Goal: Task Accomplishment & Management: Complete application form

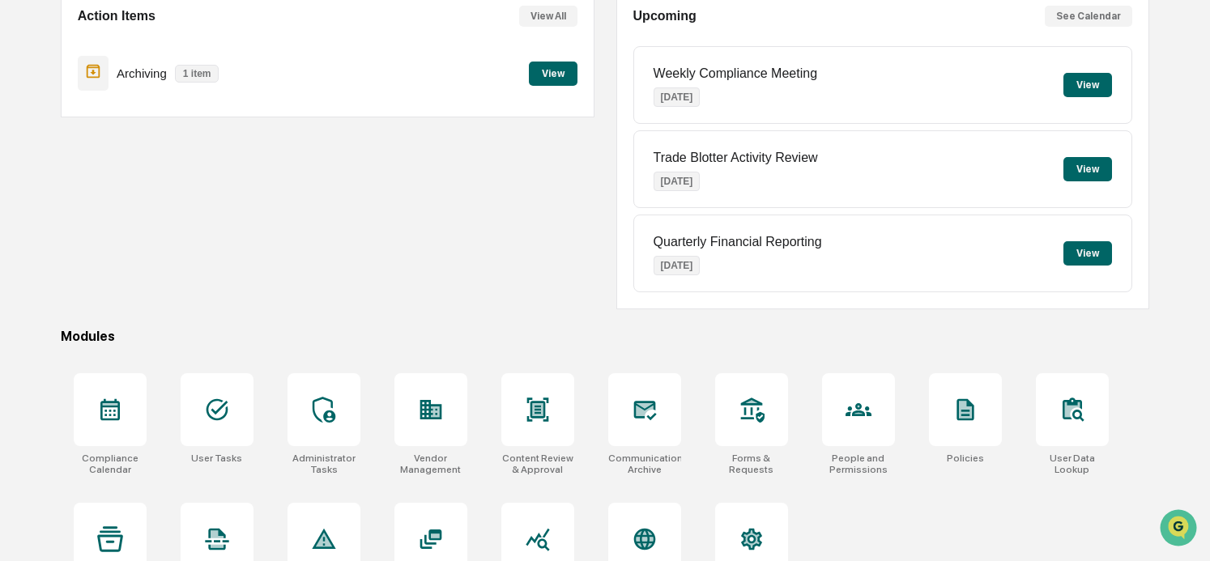
scroll to position [223, 0]
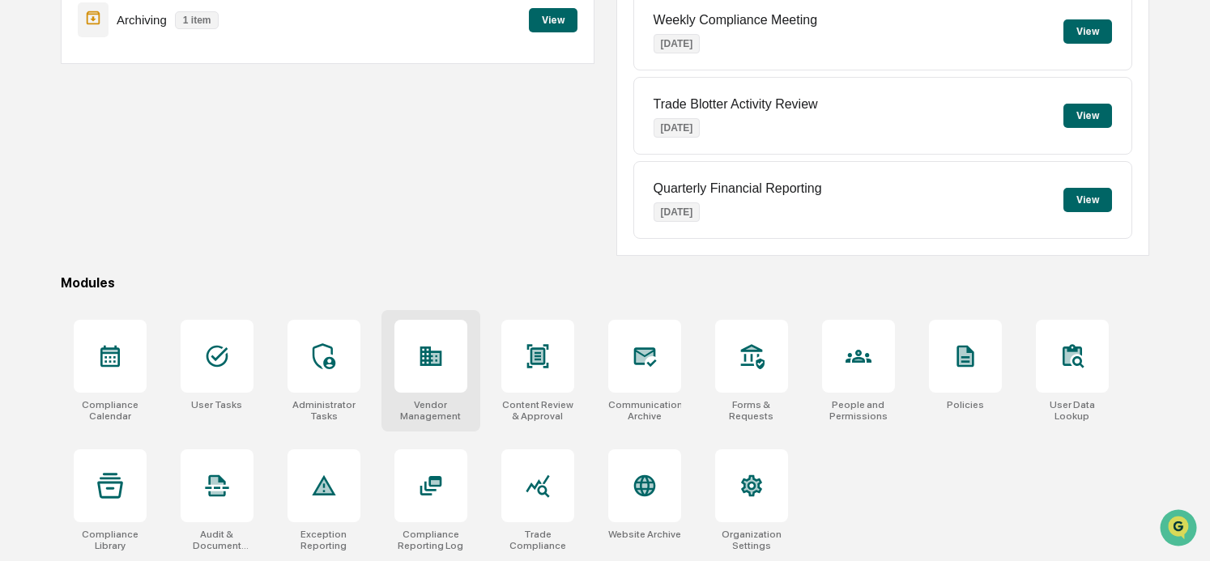
click at [438, 376] on div at bounding box center [431, 356] width 73 height 73
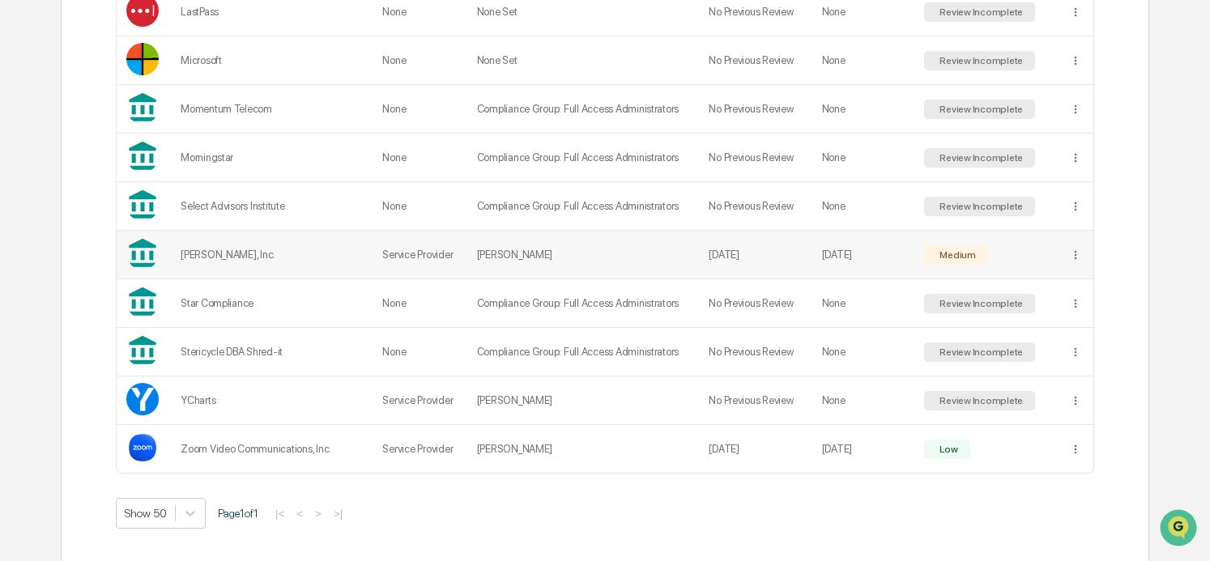
scroll to position [1221, 0]
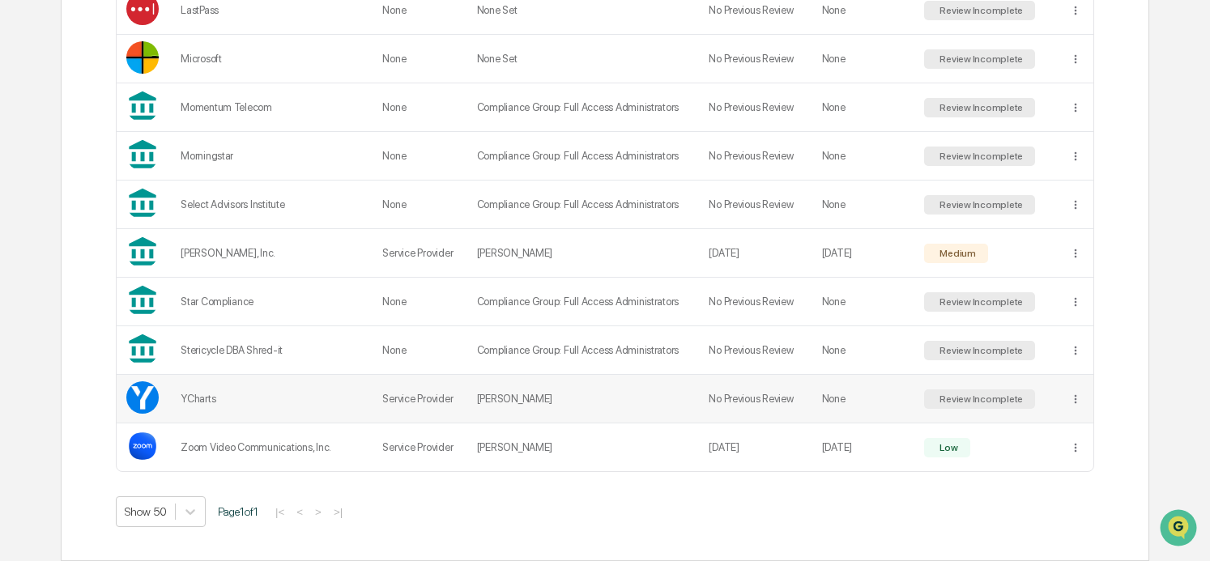
click at [517, 399] on td "[PERSON_NAME]" at bounding box center [583, 399] width 233 height 49
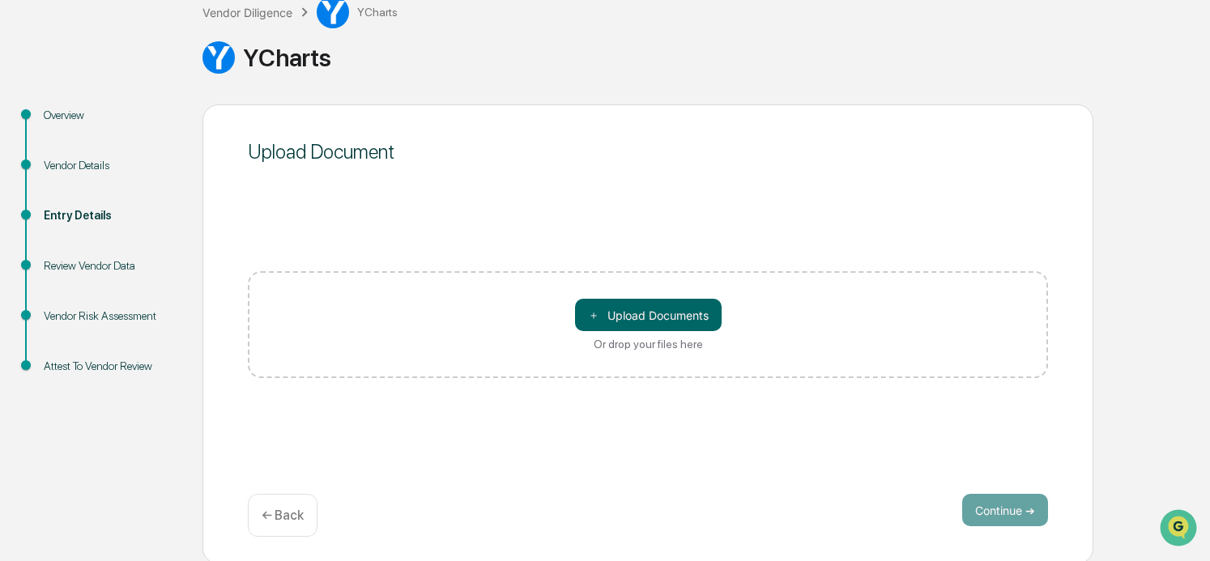
scroll to position [109, 0]
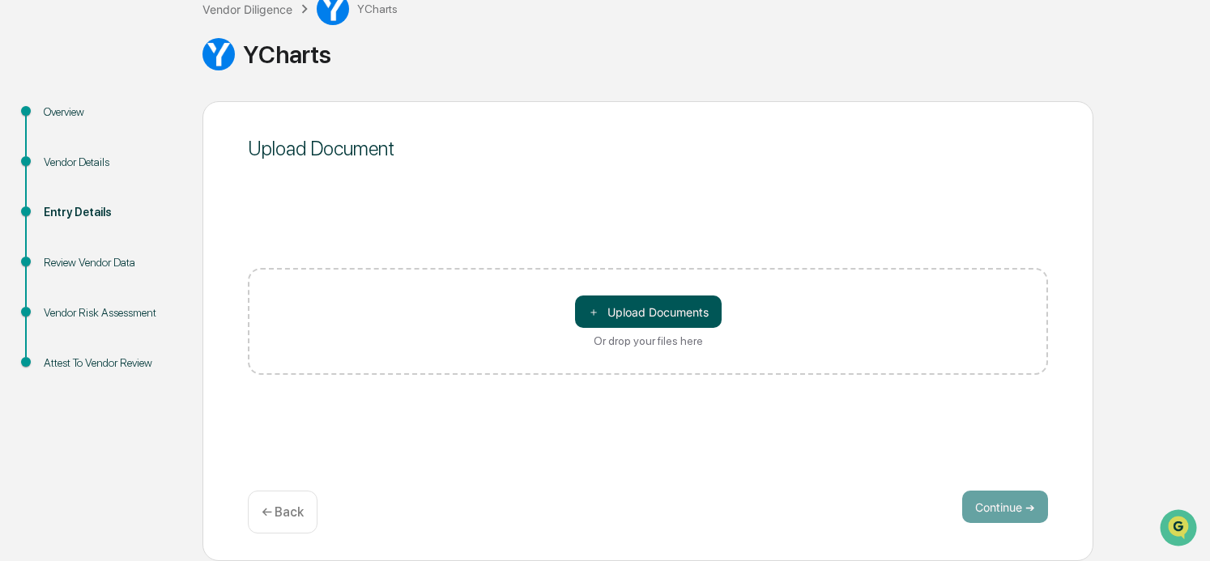
click at [647, 315] on button "＋ Upload Documents" at bounding box center [648, 312] width 147 height 32
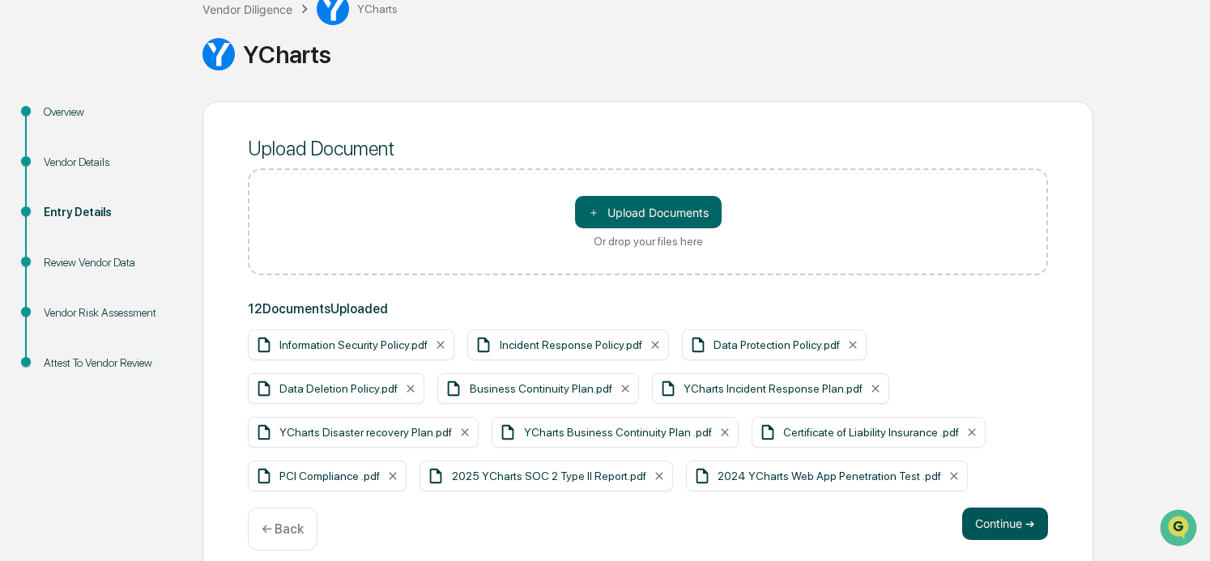
click at [1018, 526] on button "Continue ➔" at bounding box center [1006, 524] width 86 height 32
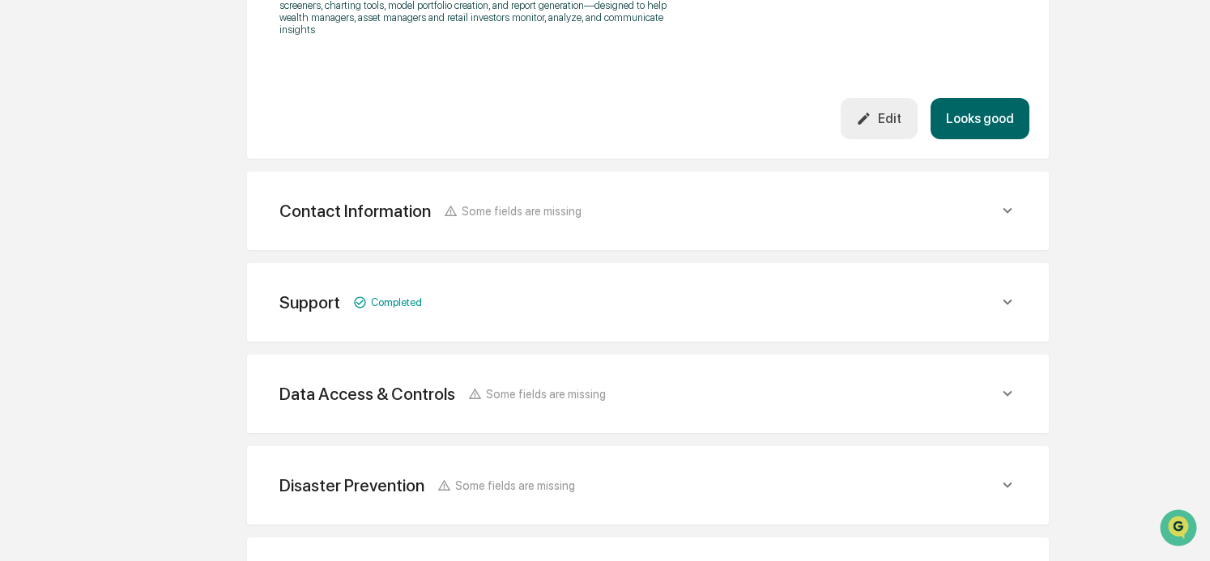
scroll to position [676, 0]
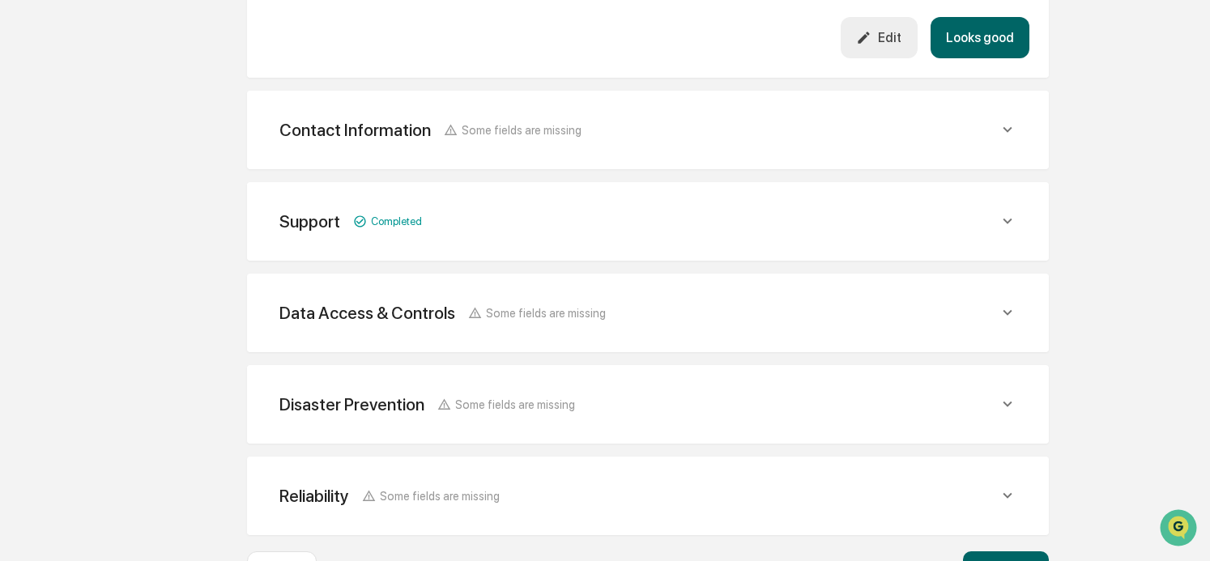
click at [734, 320] on div "Data Access & Controls Some fields are missing" at bounding box center [639, 313] width 719 height 20
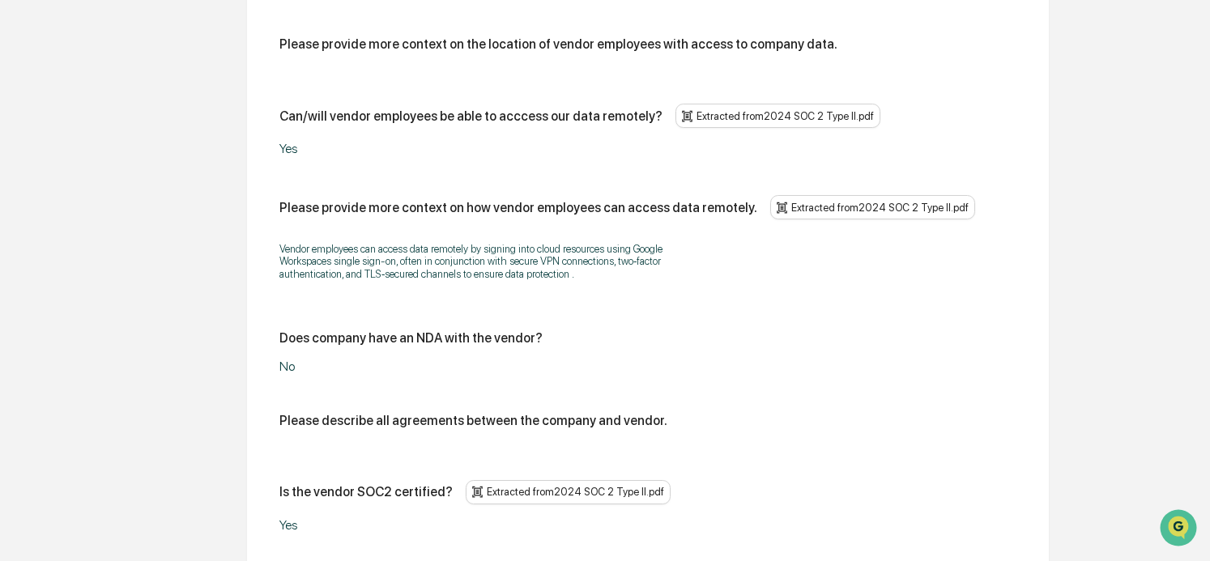
scroll to position [2053, 0]
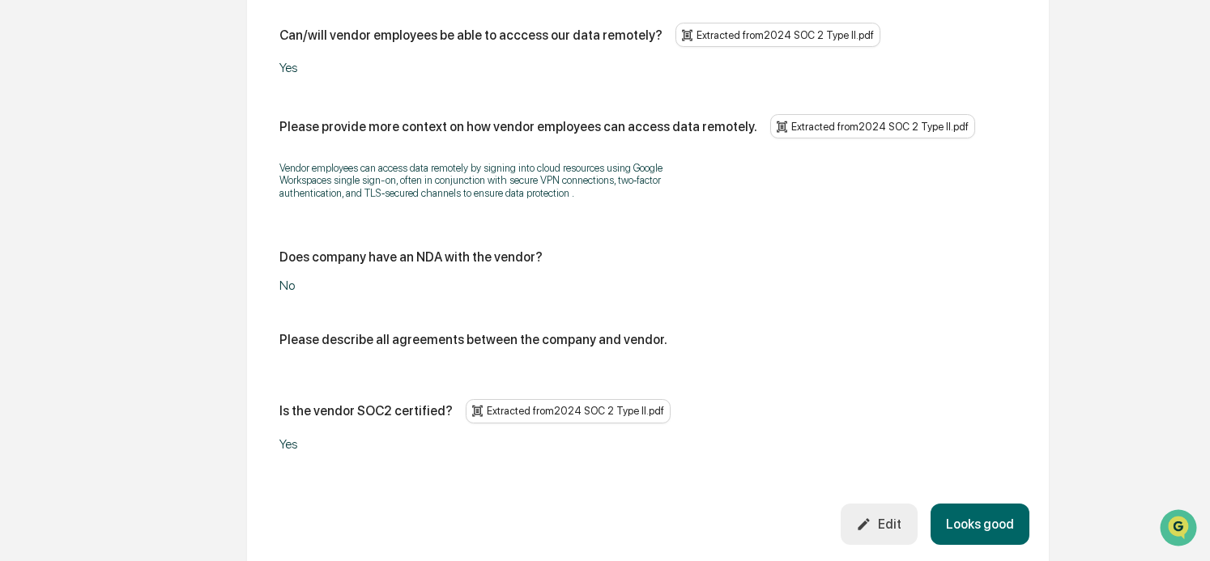
click at [287, 278] on div "No" at bounding box center [482, 285] width 405 height 15
click at [890, 517] on div "Edit" at bounding box center [878, 524] width 45 height 15
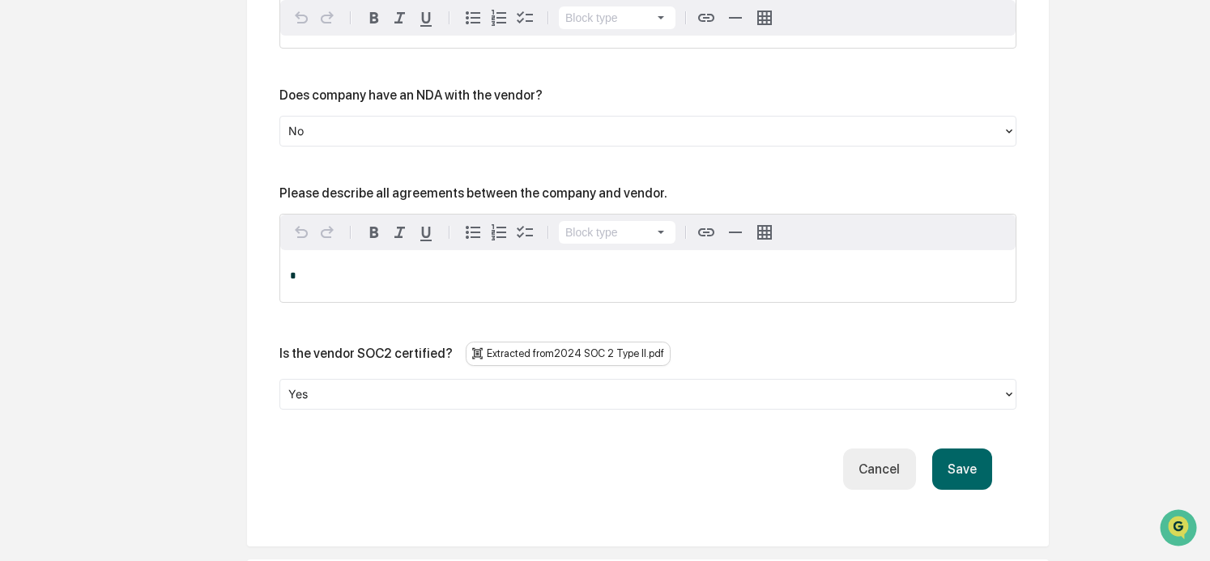
scroll to position [2620, 0]
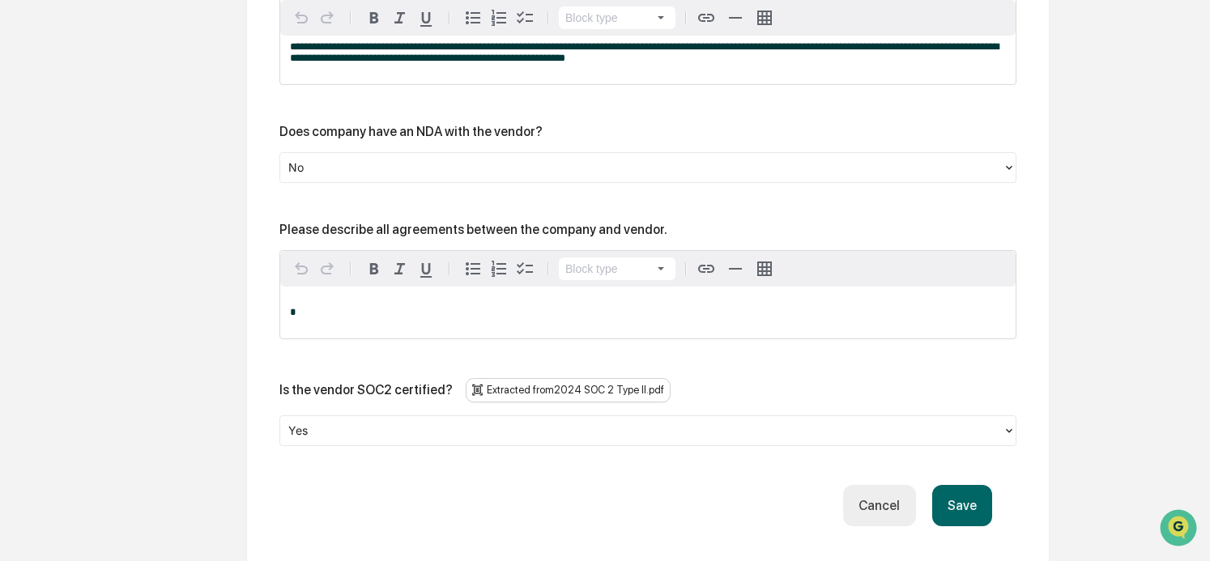
click at [303, 159] on div at bounding box center [641, 168] width 707 height 19
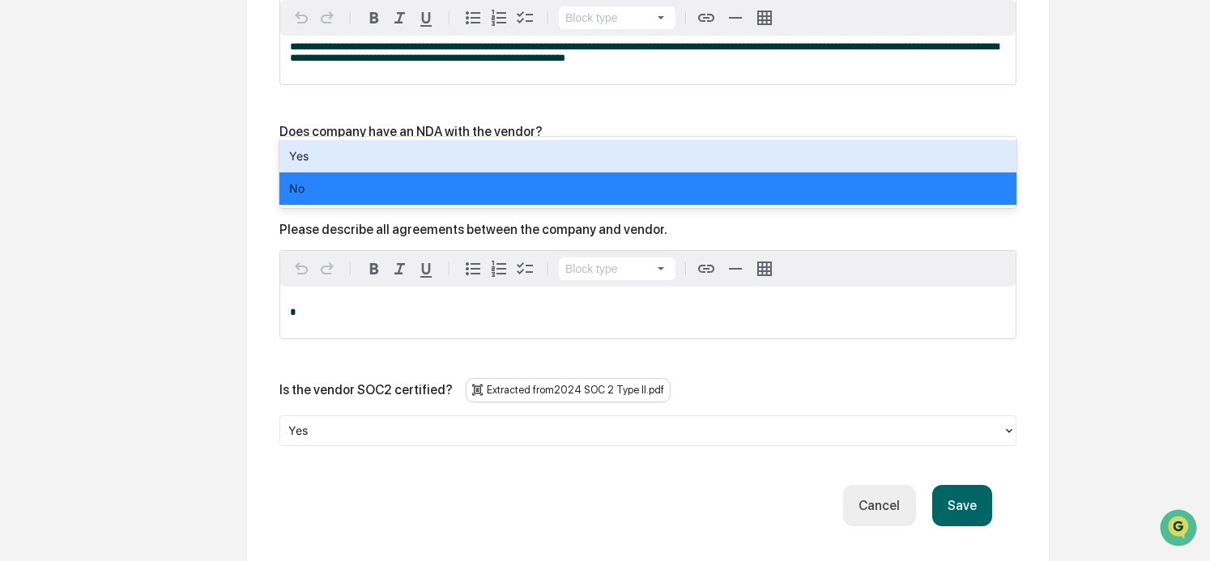
click at [308, 156] on div "Yes" at bounding box center [648, 156] width 737 height 32
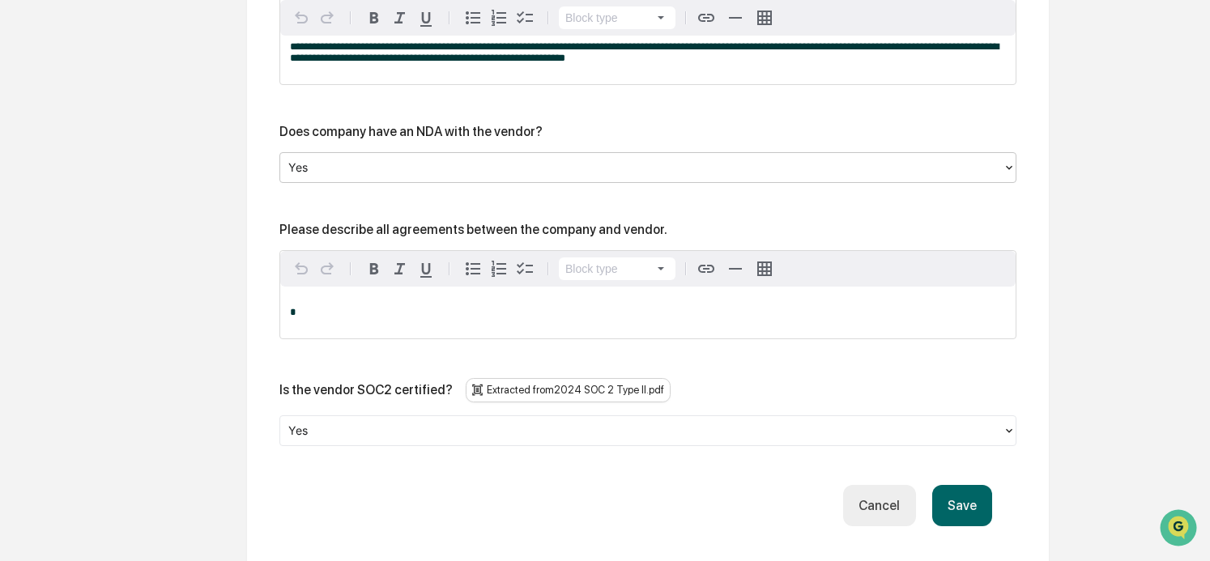
click at [313, 307] on p "*" at bounding box center [648, 312] width 716 height 11
click at [970, 485] on button "Save" at bounding box center [963, 505] width 60 height 41
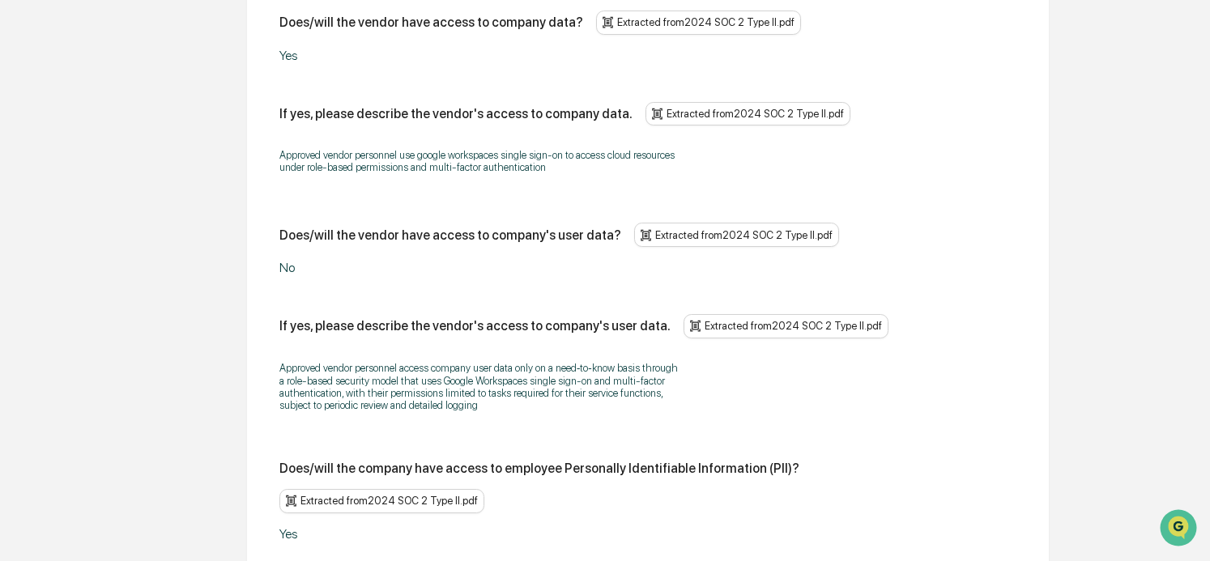
scroll to position [2302, 0]
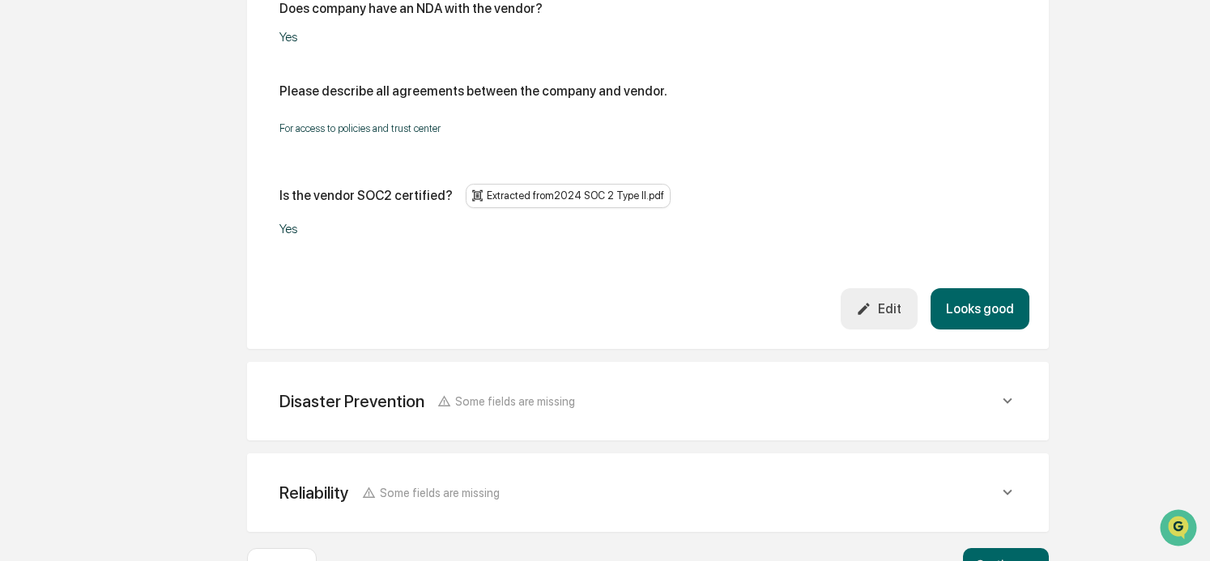
click at [677, 382] on div "Disaster Prevention Some fields are missing" at bounding box center [648, 402] width 763 height 40
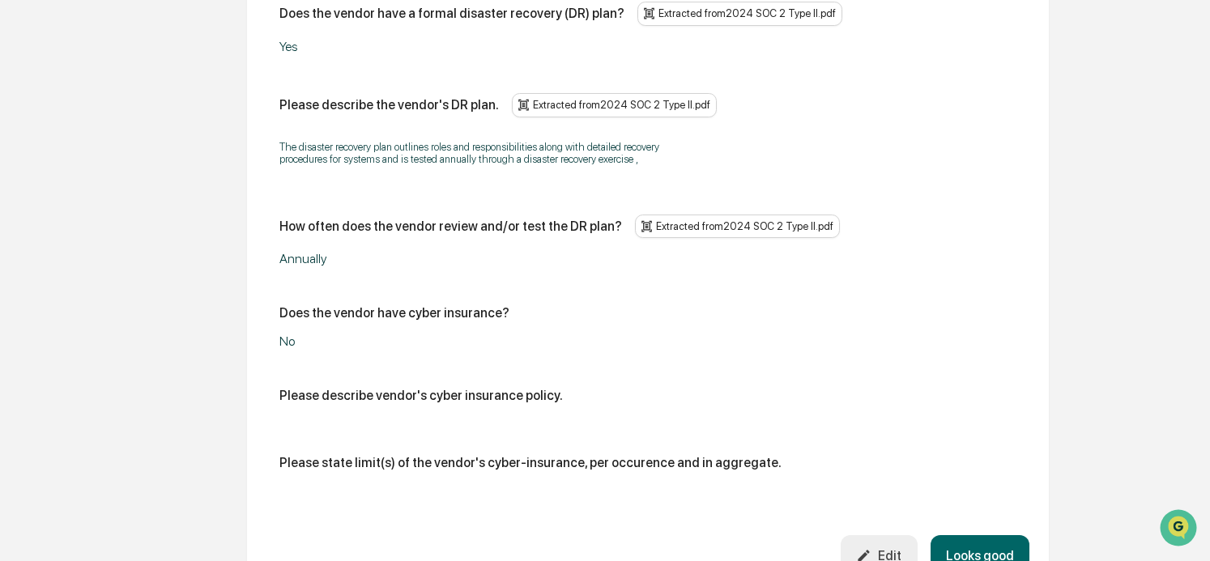
scroll to position [2788, 0]
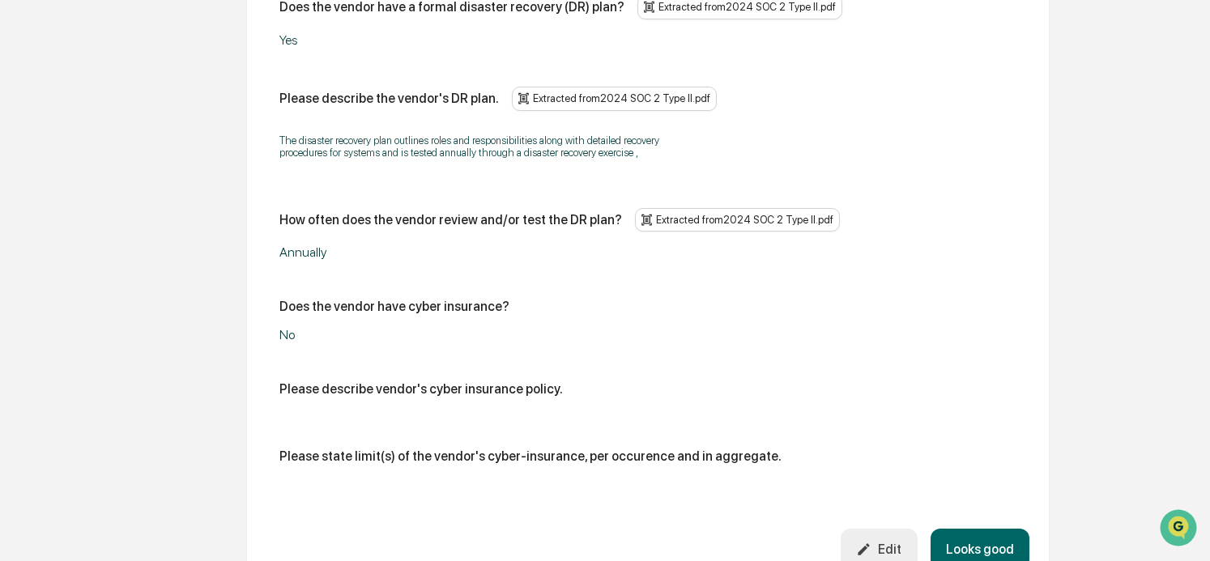
click at [886, 542] on div "Edit" at bounding box center [878, 549] width 45 height 15
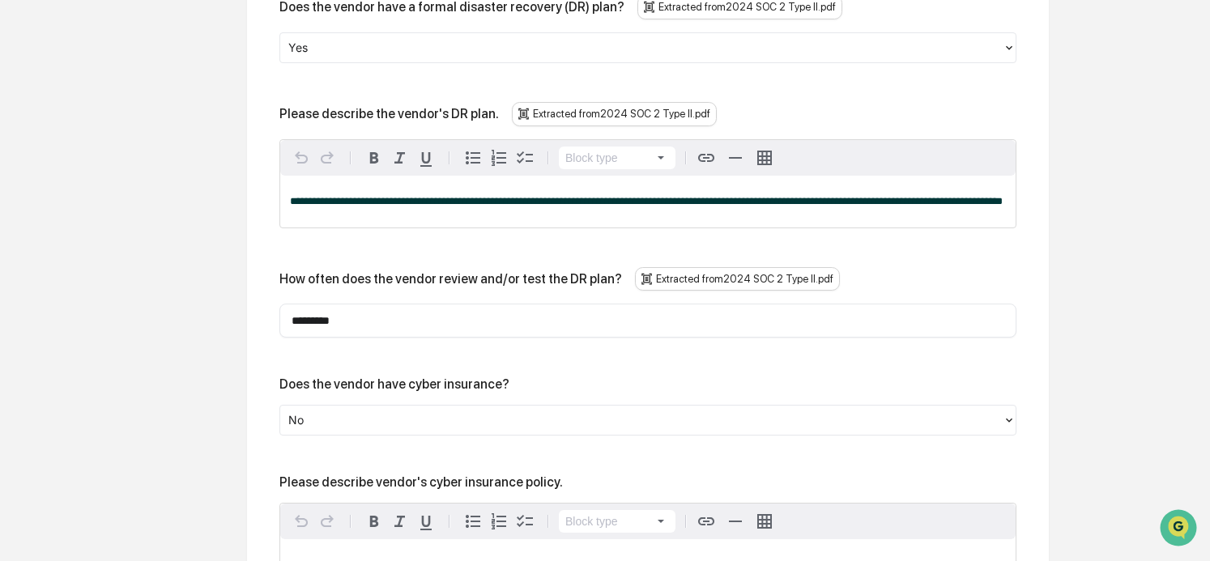
click at [350, 412] on div at bounding box center [641, 421] width 707 height 19
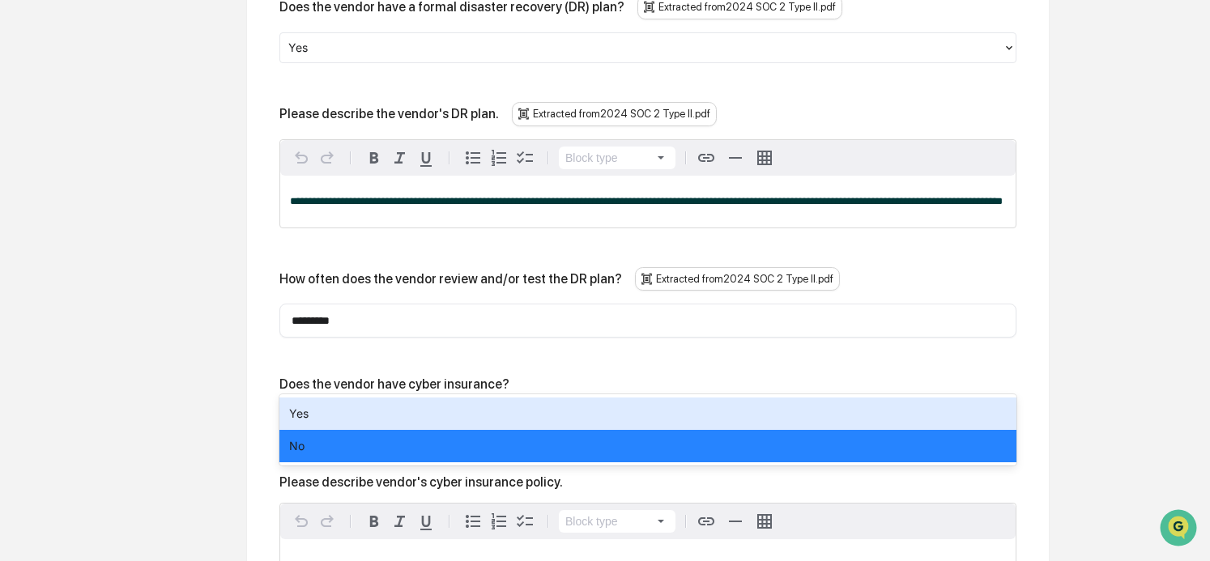
click at [344, 416] on div "Yes" at bounding box center [648, 414] width 737 height 32
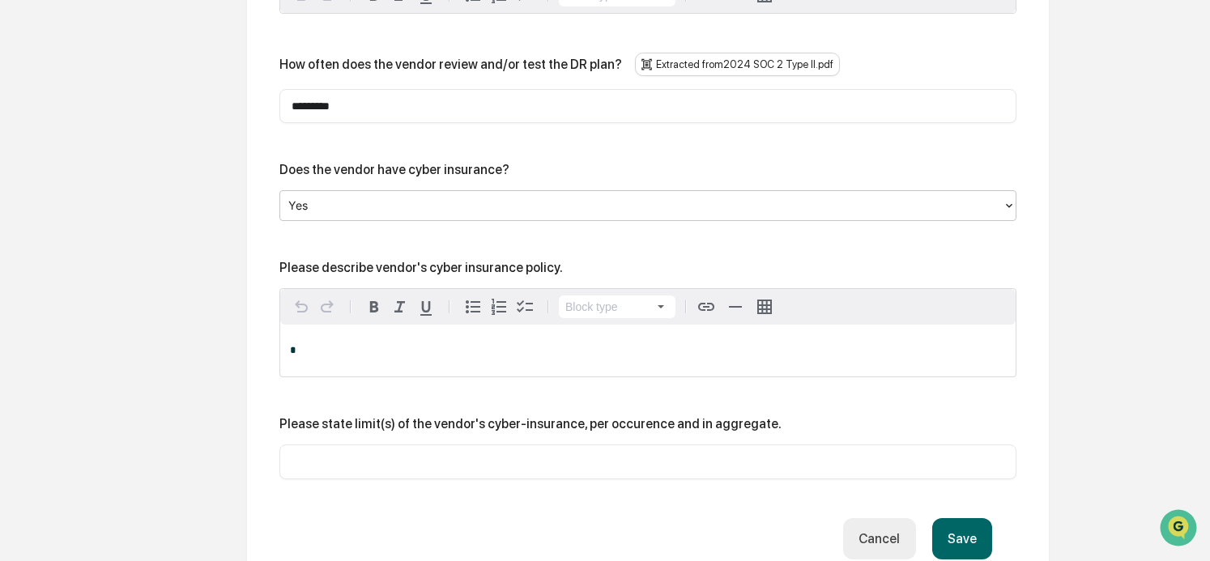
scroll to position [3031, 0]
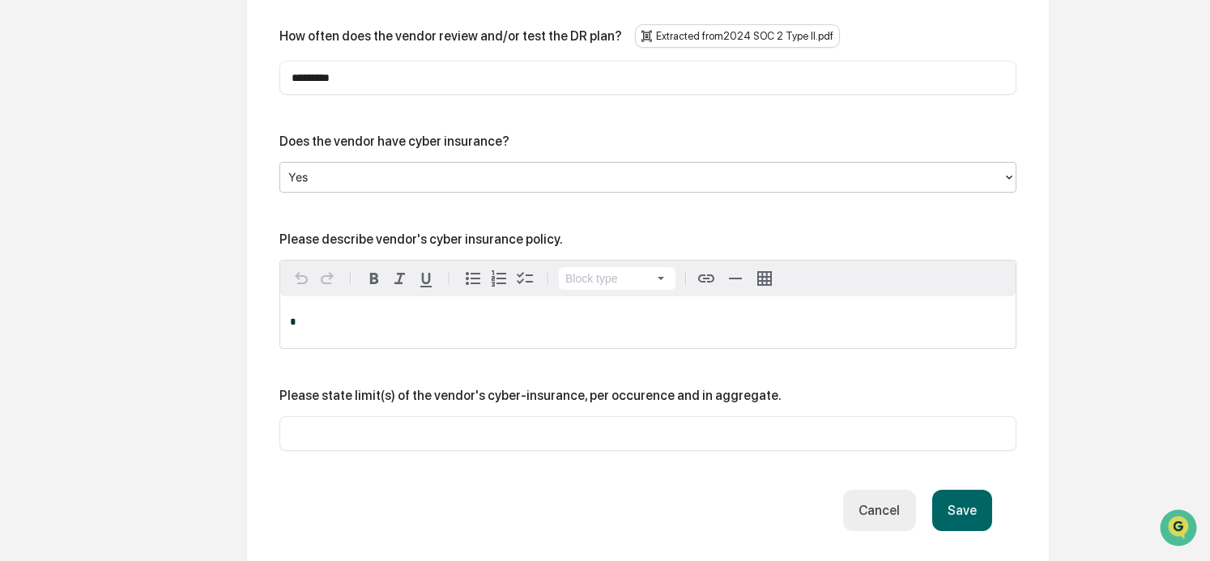
click at [335, 297] on div "*" at bounding box center [648, 323] width 736 height 52
click at [419, 425] on input "text" at bounding box center [648, 433] width 713 height 16
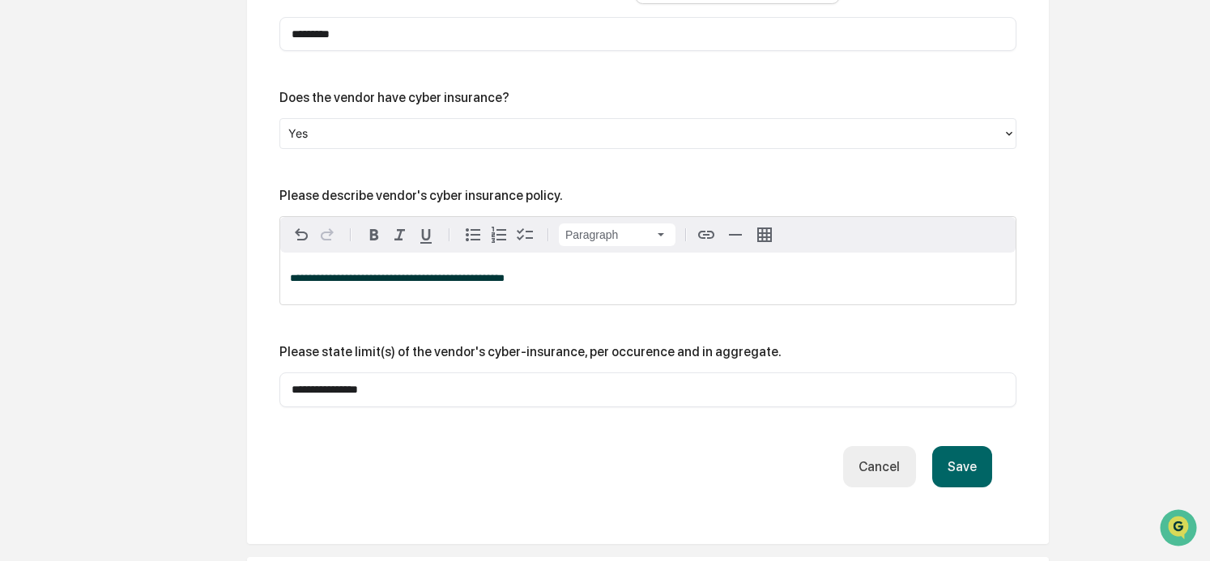
scroll to position [3191, 0]
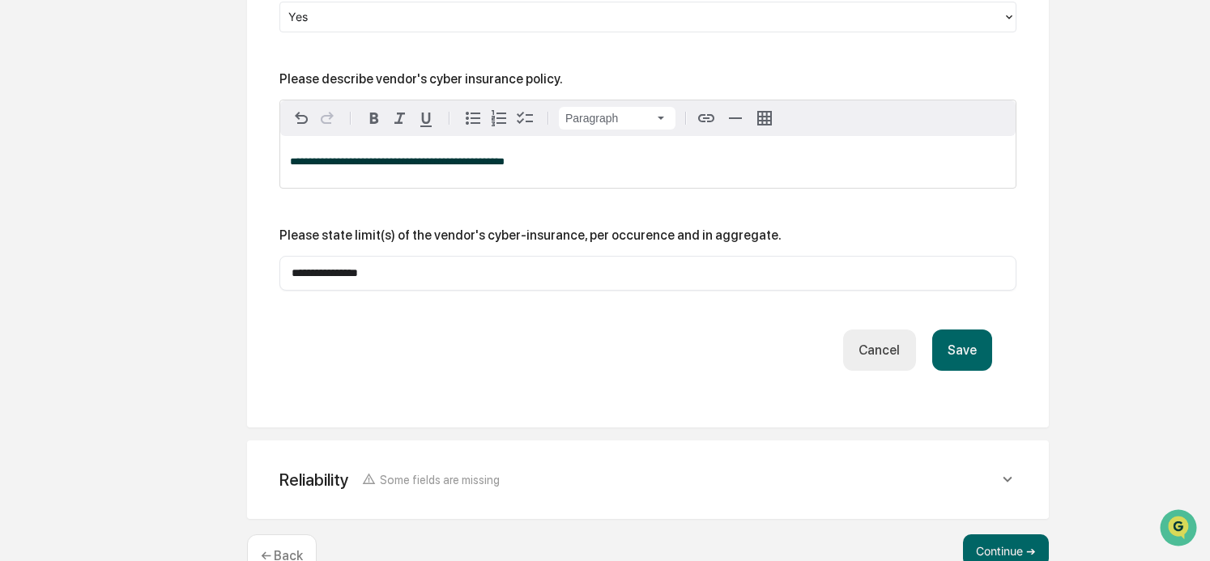
type input "**********"
click at [966, 330] on button "Save" at bounding box center [963, 350] width 60 height 41
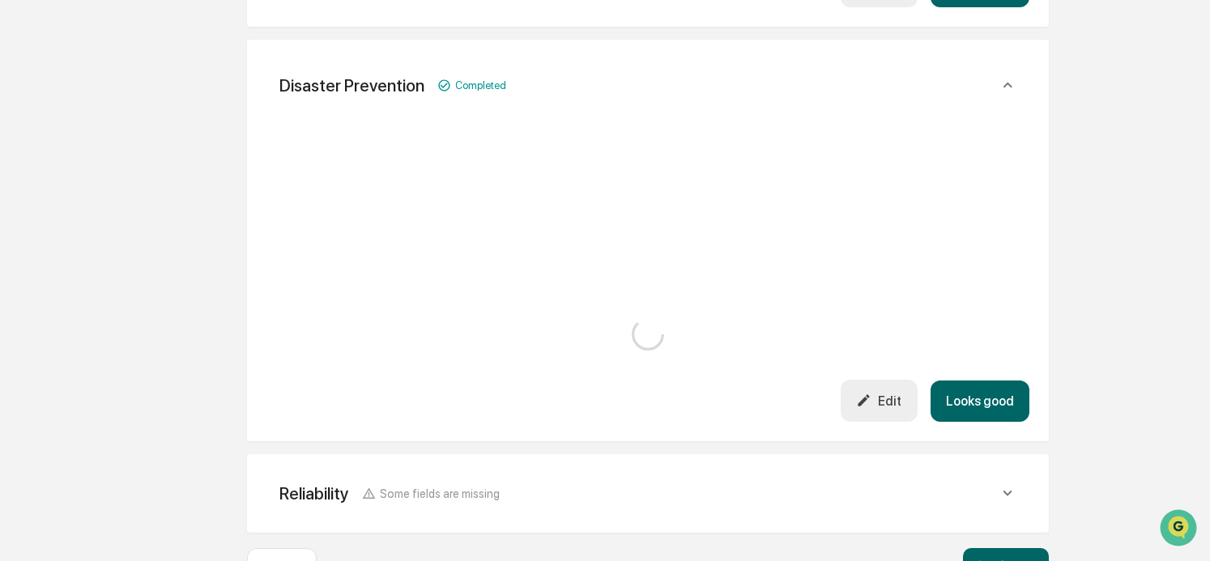
scroll to position [2986, 0]
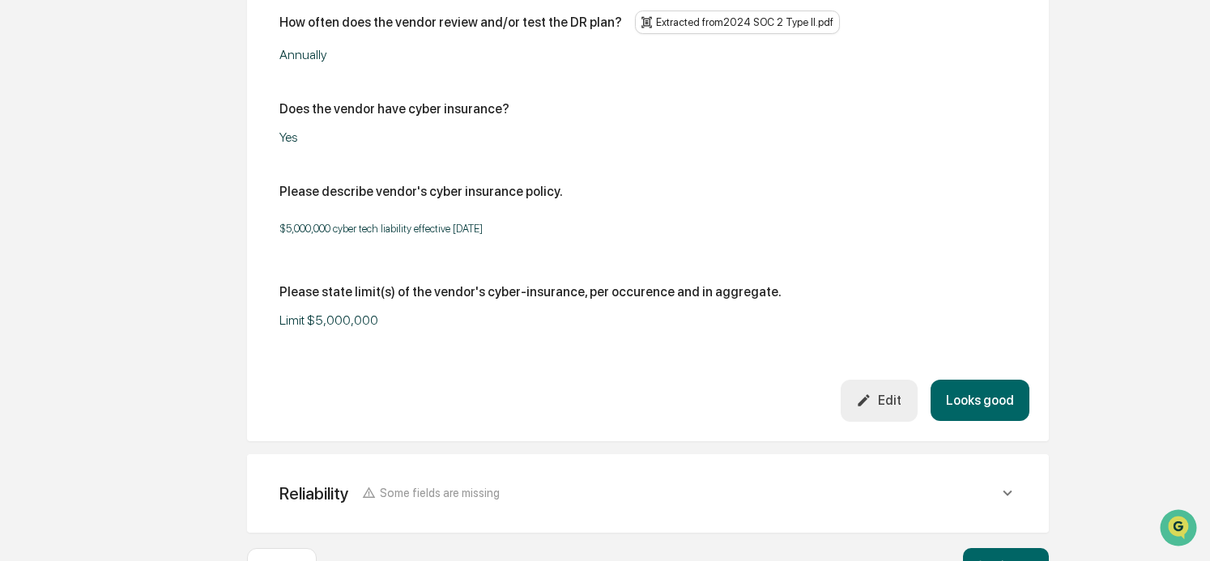
click at [989, 484] on div "Reliability Some fields are missing" at bounding box center [639, 494] width 719 height 20
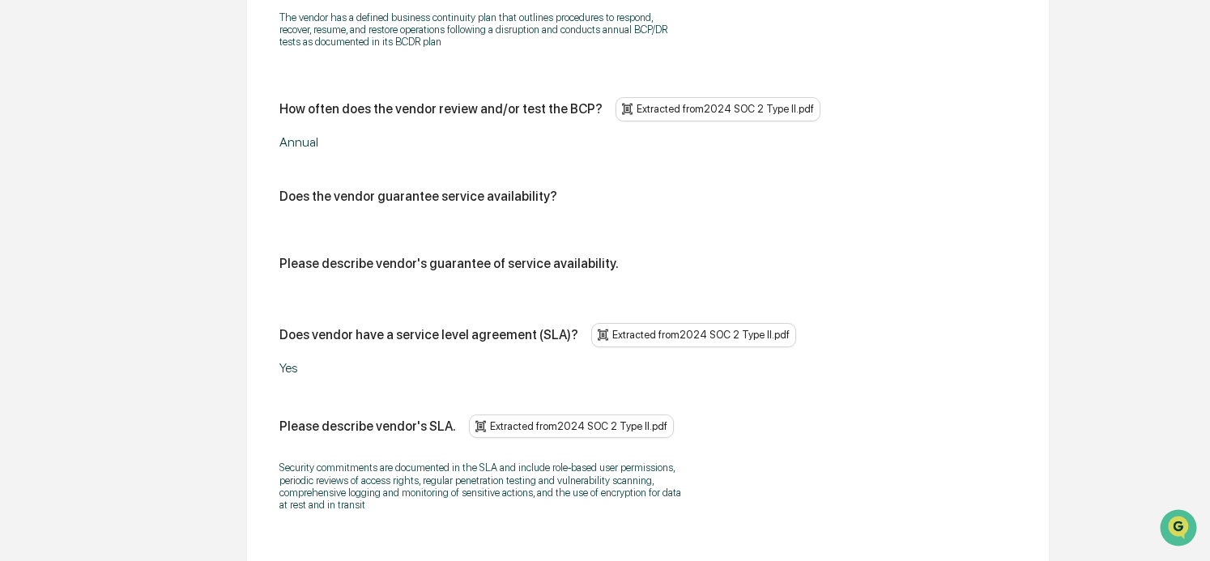
scroll to position [3715, 0]
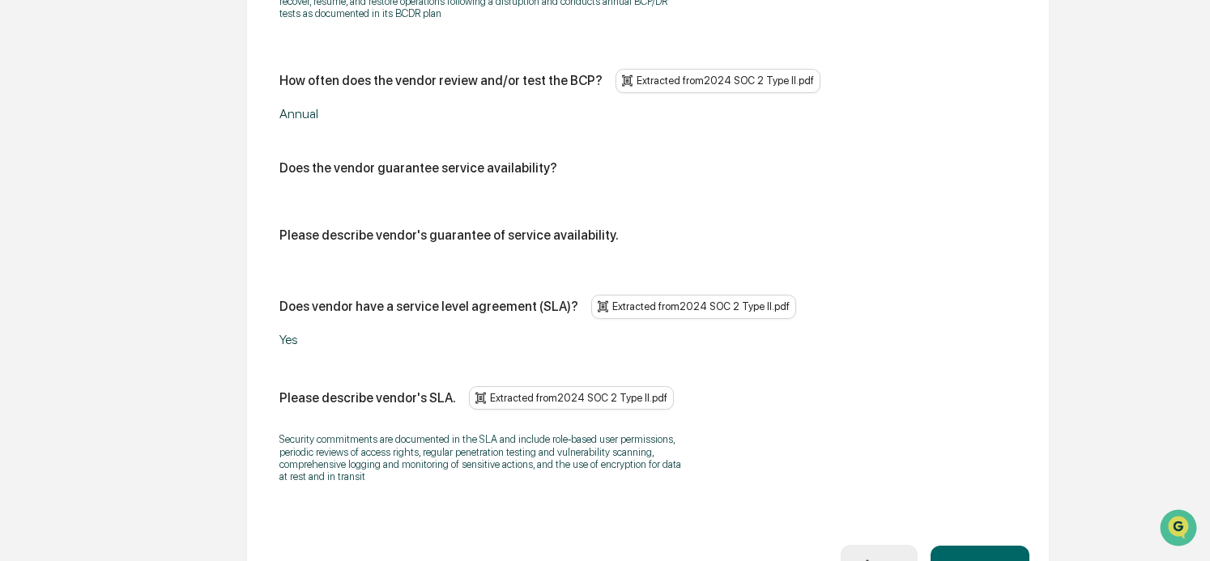
click at [877, 558] on div "Edit" at bounding box center [878, 565] width 45 height 15
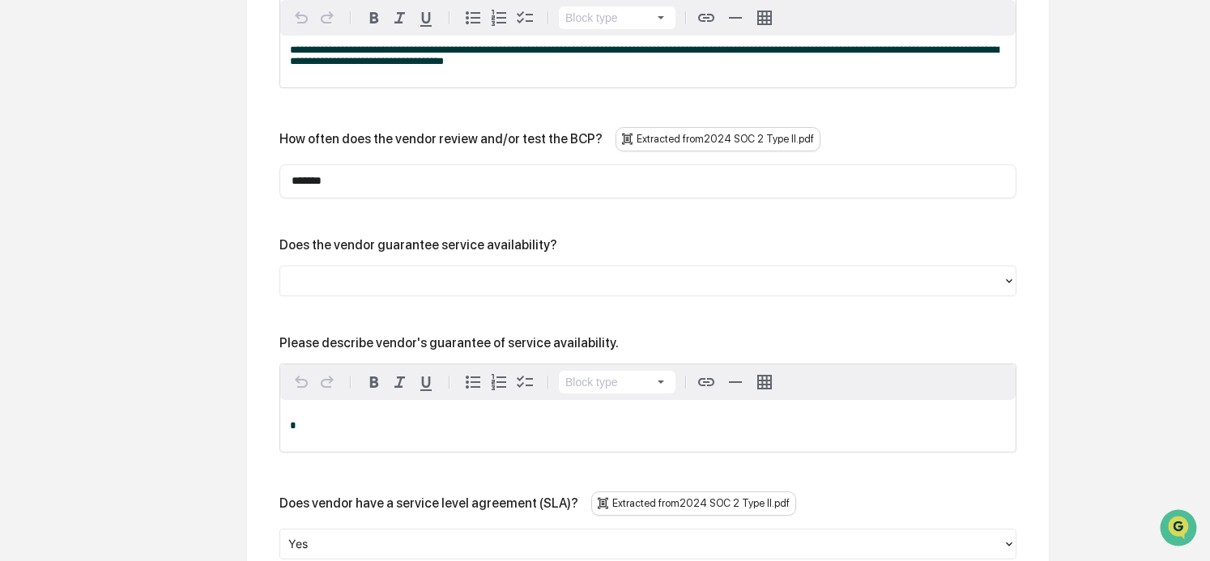
click at [351, 271] on div at bounding box center [641, 280] width 707 height 19
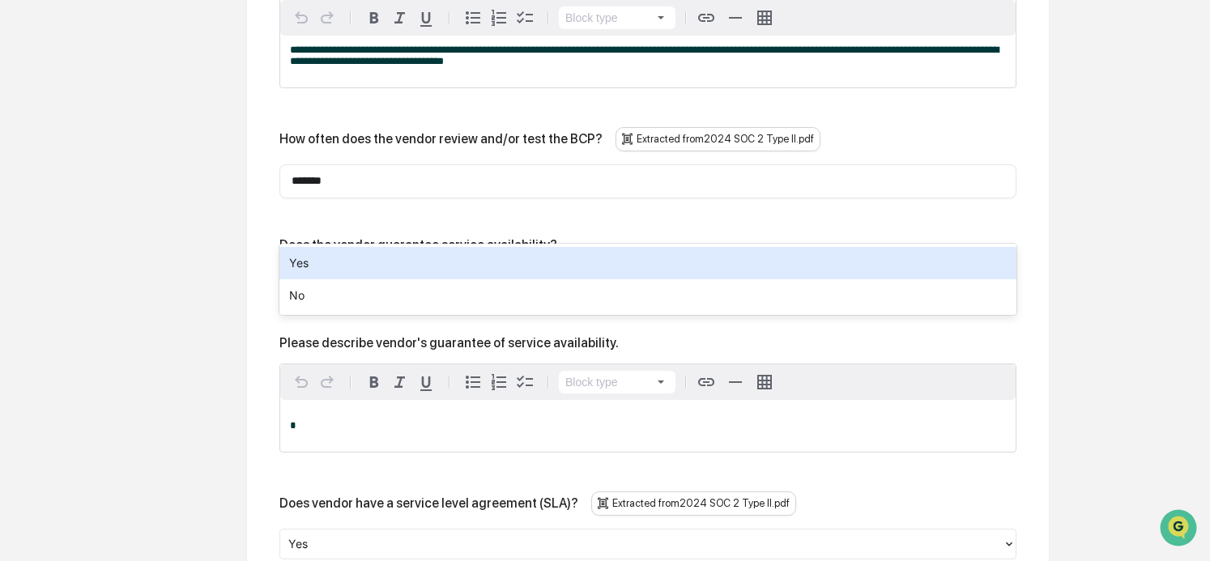
click at [341, 266] on div "Yes" at bounding box center [648, 263] width 737 height 32
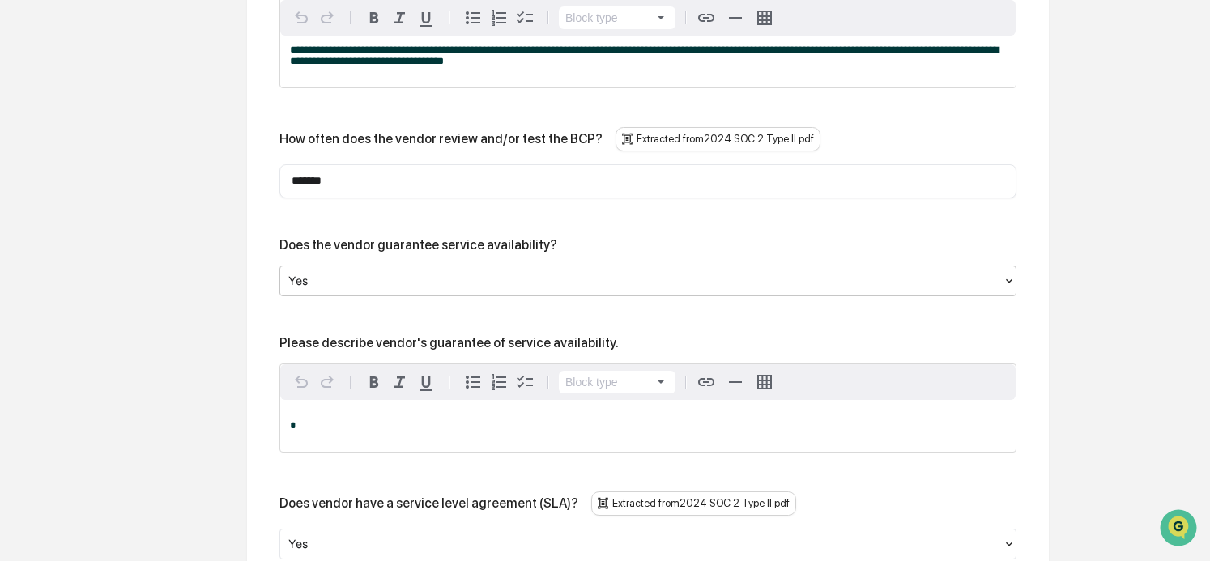
click at [416, 400] on div "*" at bounding box center [648, 426] width 736 height 52
click at [398, 421] on span "**********" at bounding box center [456, 426] width 332 height 11
click at [0, 0] on span "********" at bounding box center [0, 0] width 0 height 0
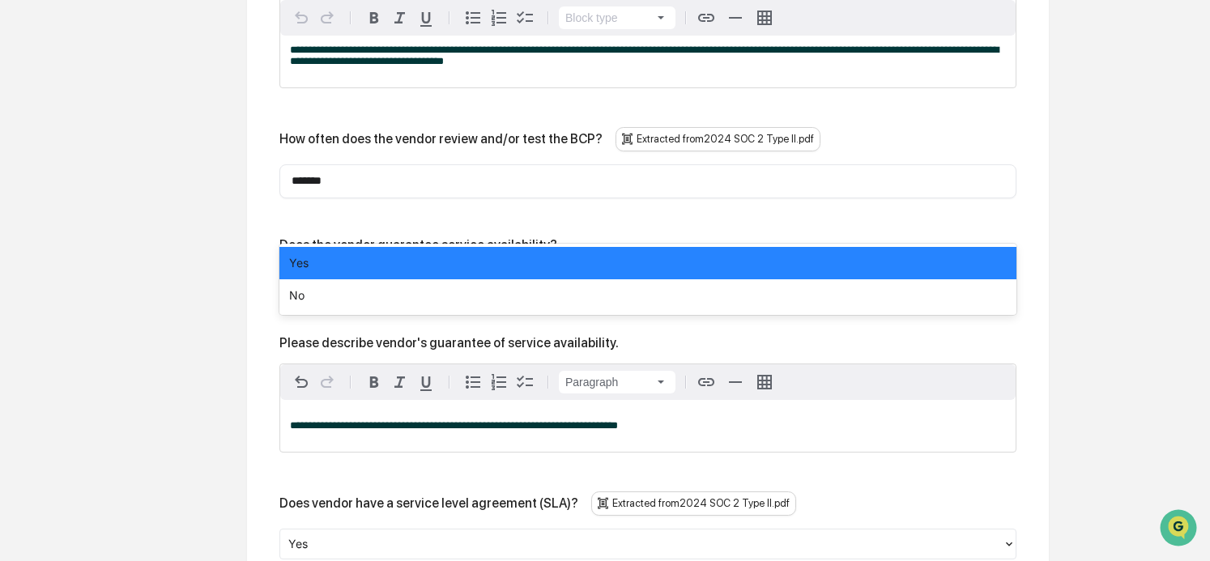
click at [366, 271] on div at bounding box center [641, 280] width 707 height 19
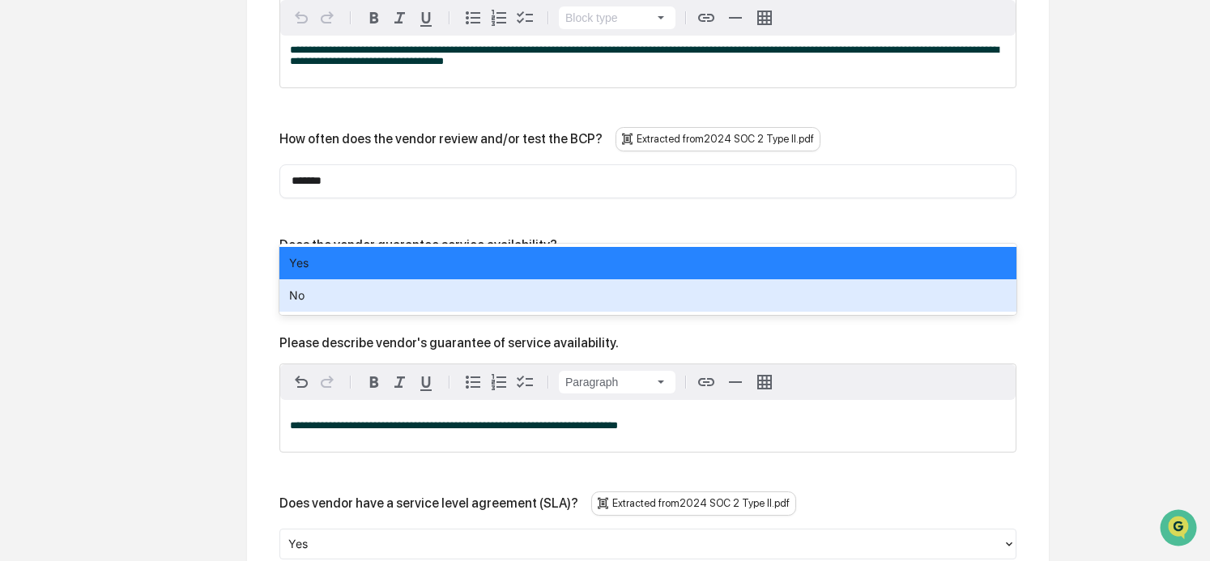
click at [353, 293] on div "No" at bounding box center [648, 296] width 737 height 32
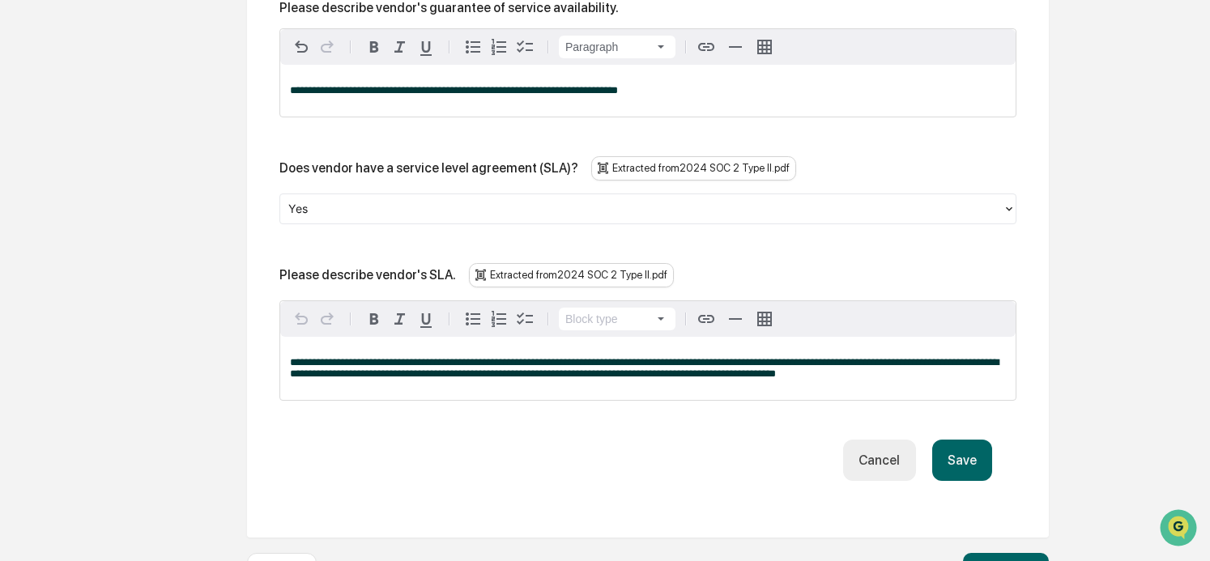
scroll to position [4060, 0]
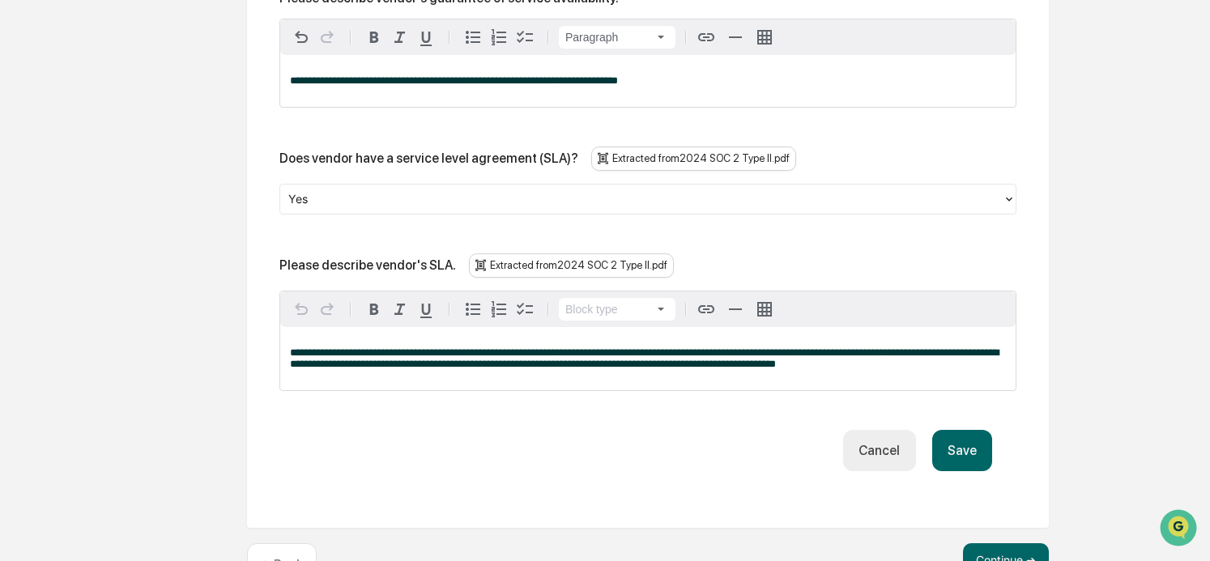
click at [971, 430] on button "Save" at bounding box center [963, 450] width 60 height 41
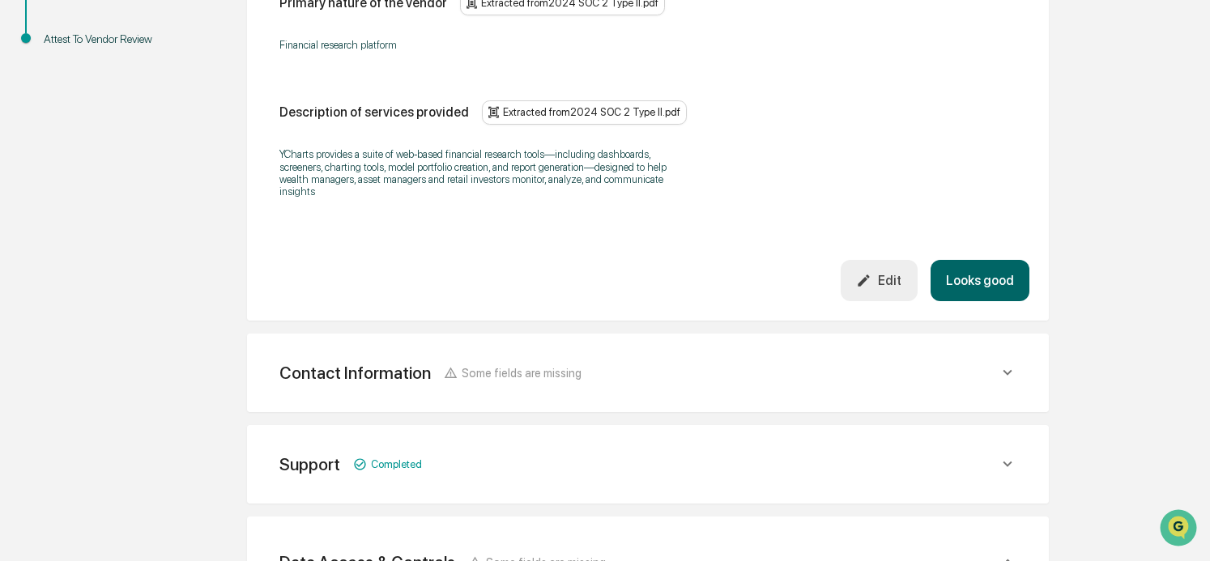
scroll to position [434, 0]
click at [1004, 369] on icon at bounding box center [1007, 372] width 9 height 6
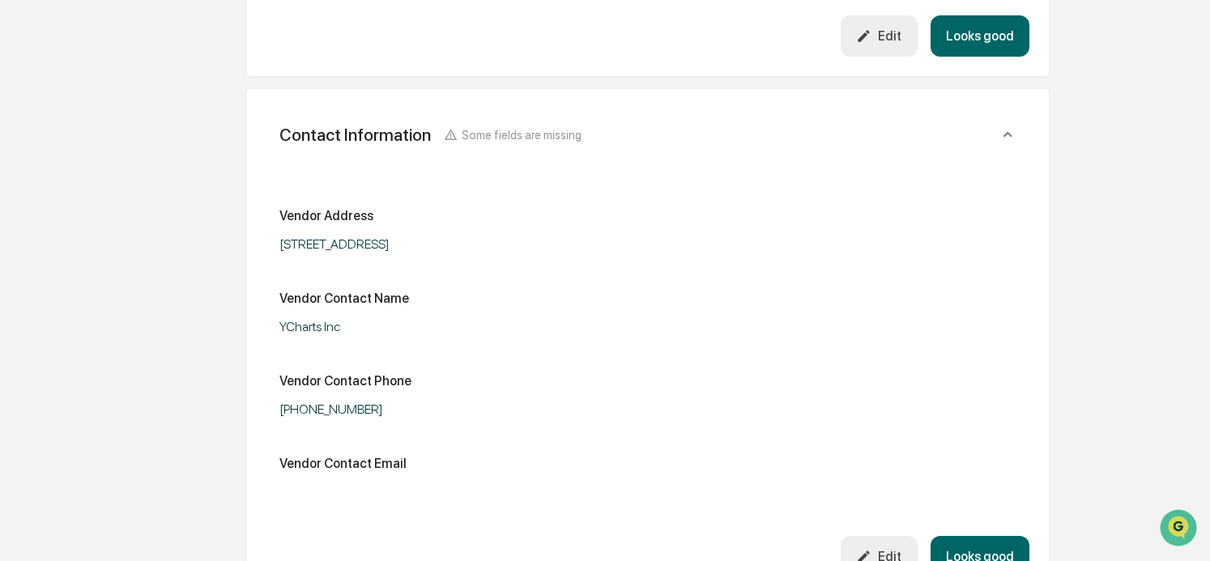
scroll to position [758, 0]
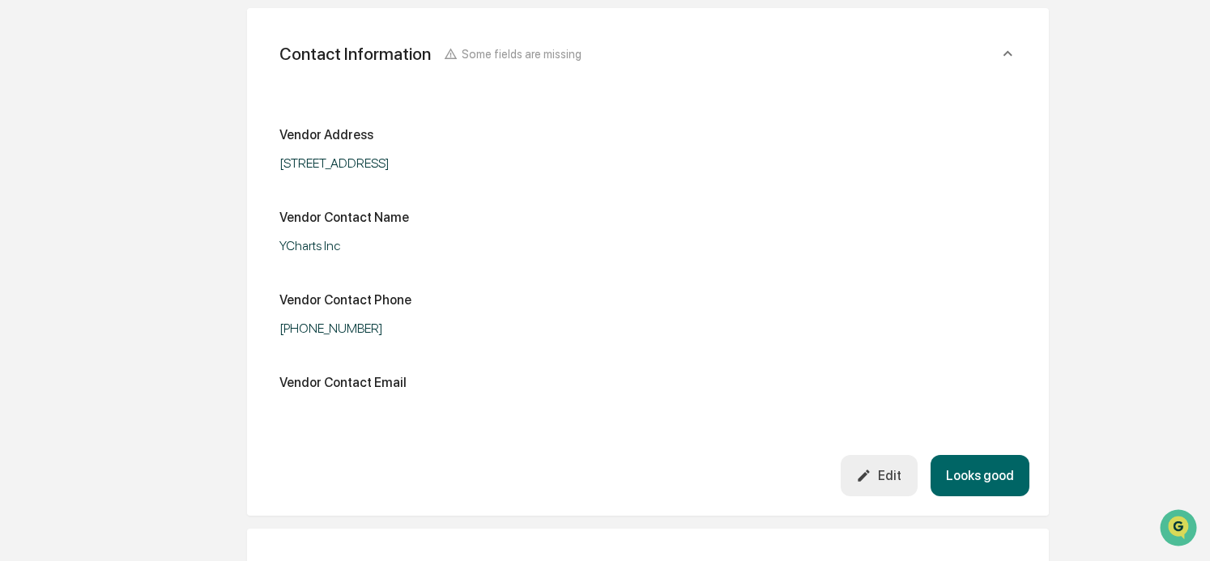
click at [884, 479] on div "Edit" at bounding box center [878, 475] width 45 height 15
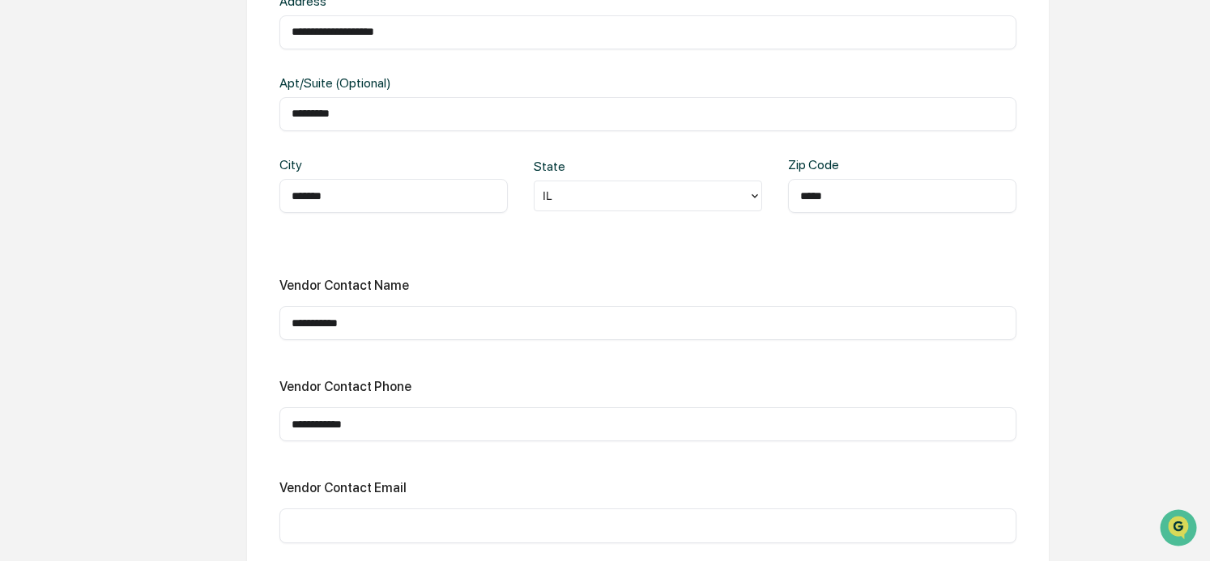
scroll to position [1001, 0]
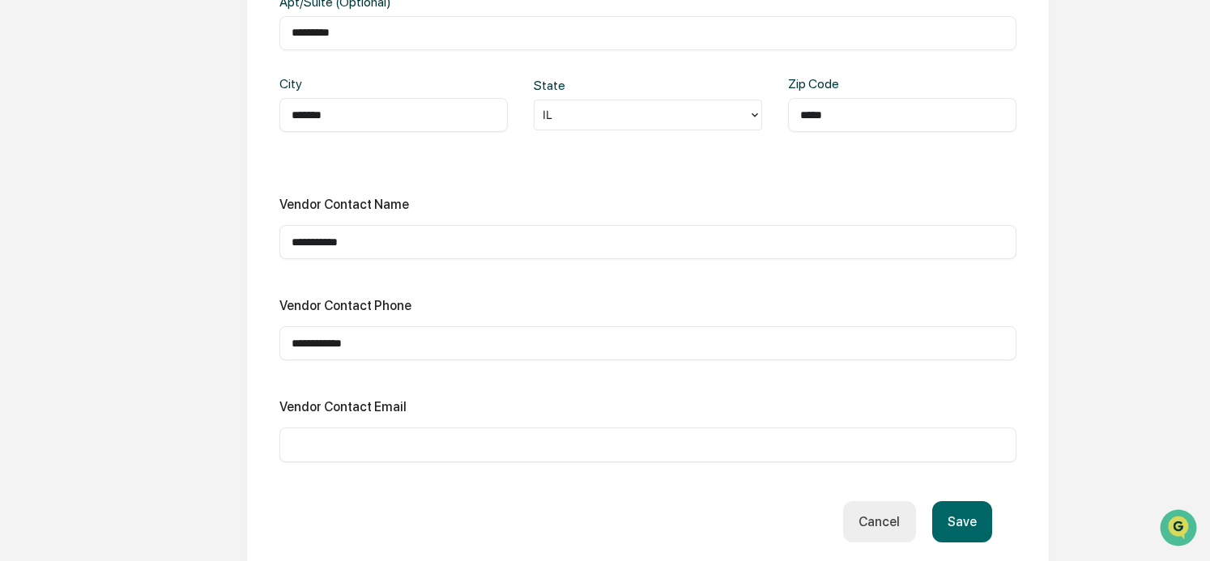
drag, startPoint x: 361, startPoint y: 242, endPoint x: 260, endPoint y: 234, distance: 101.6
click at [260, 234] on div "**********" at bounding box center [648, 182] width 802 height 835
paste input "******"
type input "**********"
drag, startPoint x: 378, startPoint y: 343, endPoint x: 235, endPoint y: 348, distance: 142.7
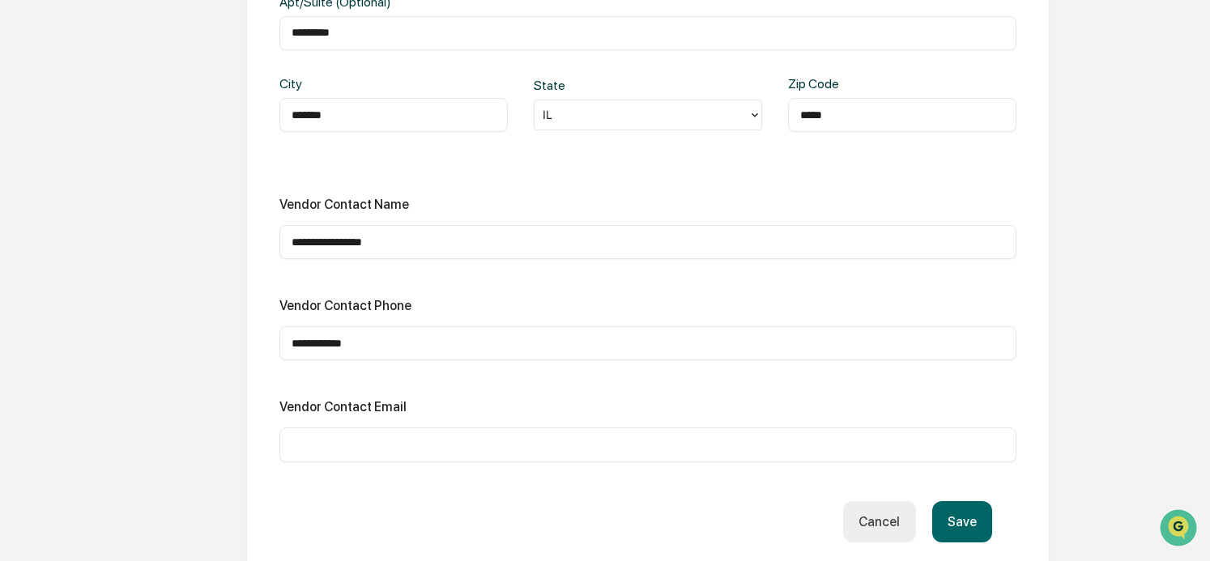
paste input "**"
type input "**********"
click at [327, 433] on div "​" at bounding box center [648, 445] width 737 height 34
click at [325, 438] on input "text" at bounding box center [648, 445] width 713 height 16
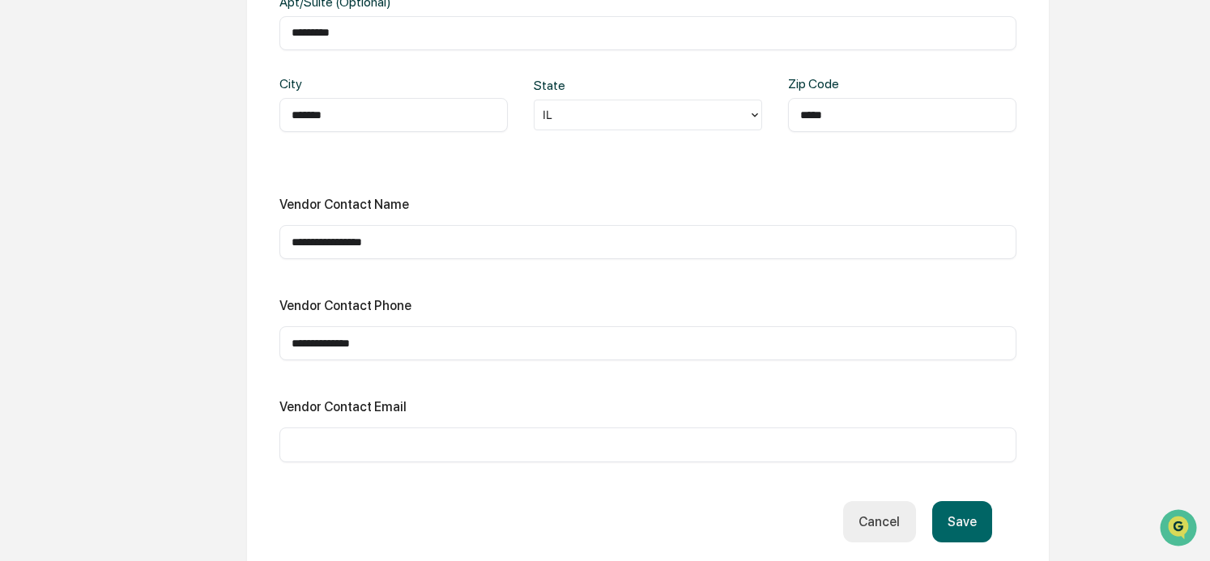
paste input "**********"
type input "**********"
click at [962, 522] on button "Save" at bounding box center [963, 522] width 60 height 41
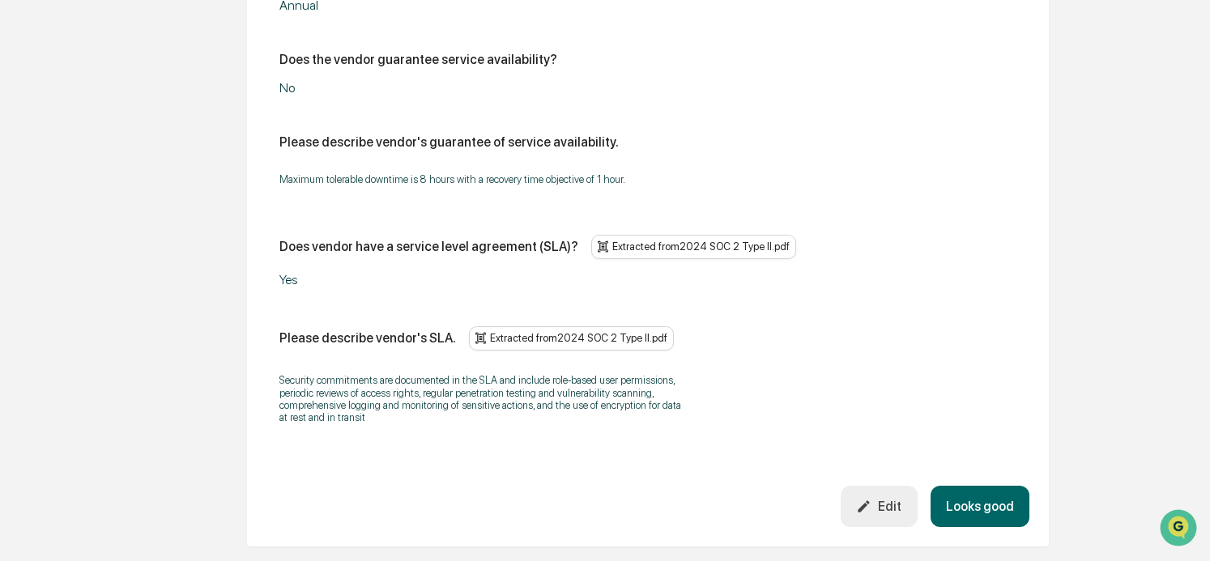
scroll to position [4283, 0]
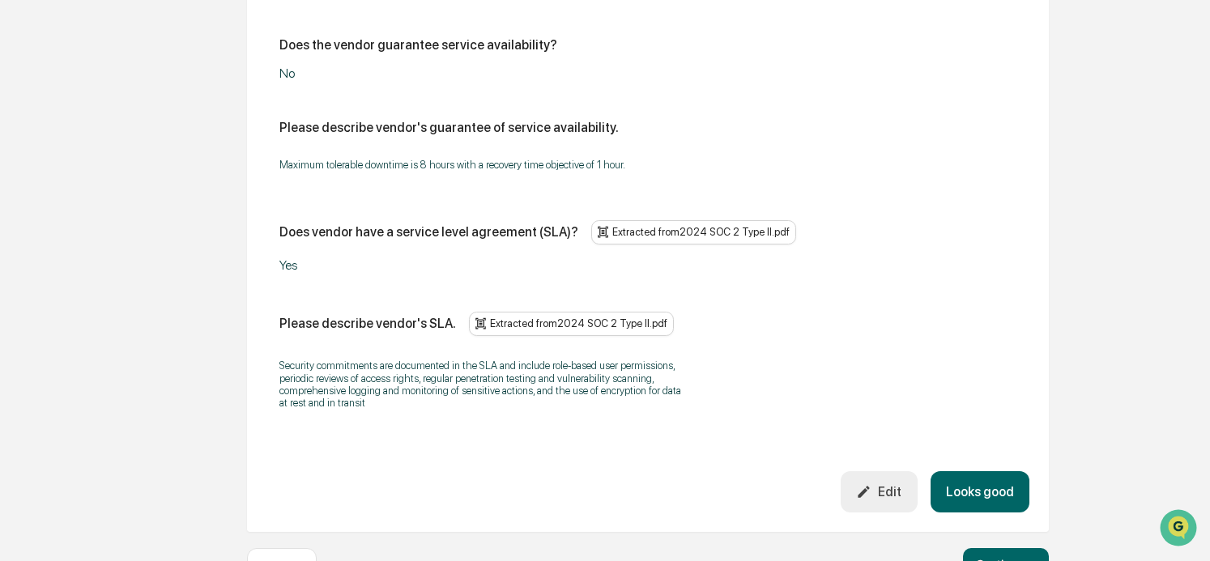
click at [1003, 472] on button "Looks good" at bounding box center [980, 492] width 99 height 41
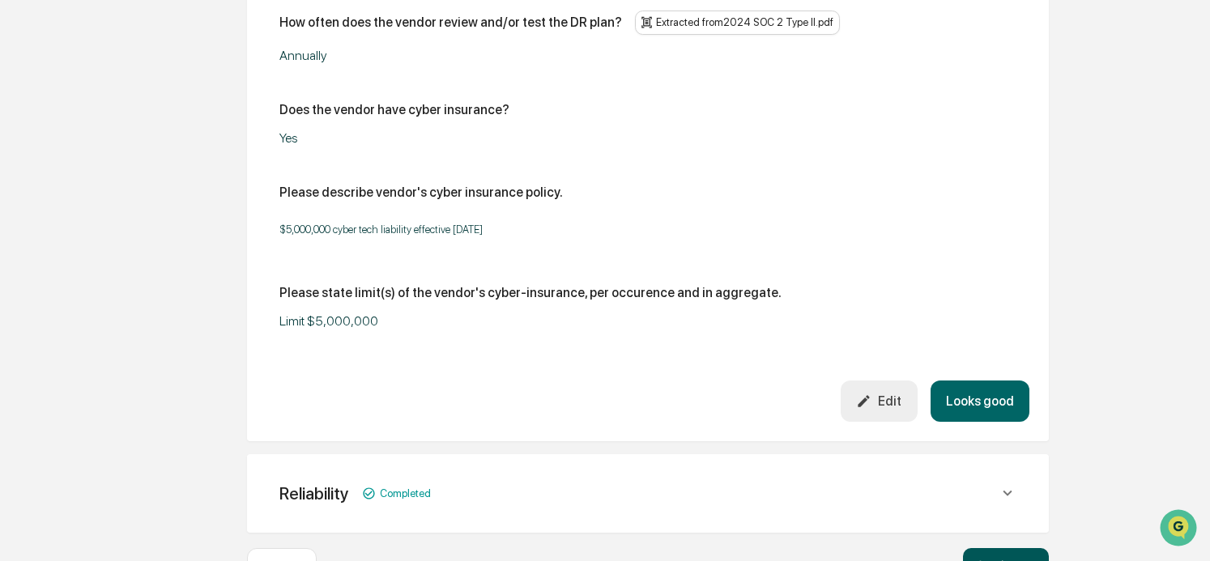
click at [1010, 549] on button "Continue ➔" at bounding box center [1006, 565] width 86 height 32
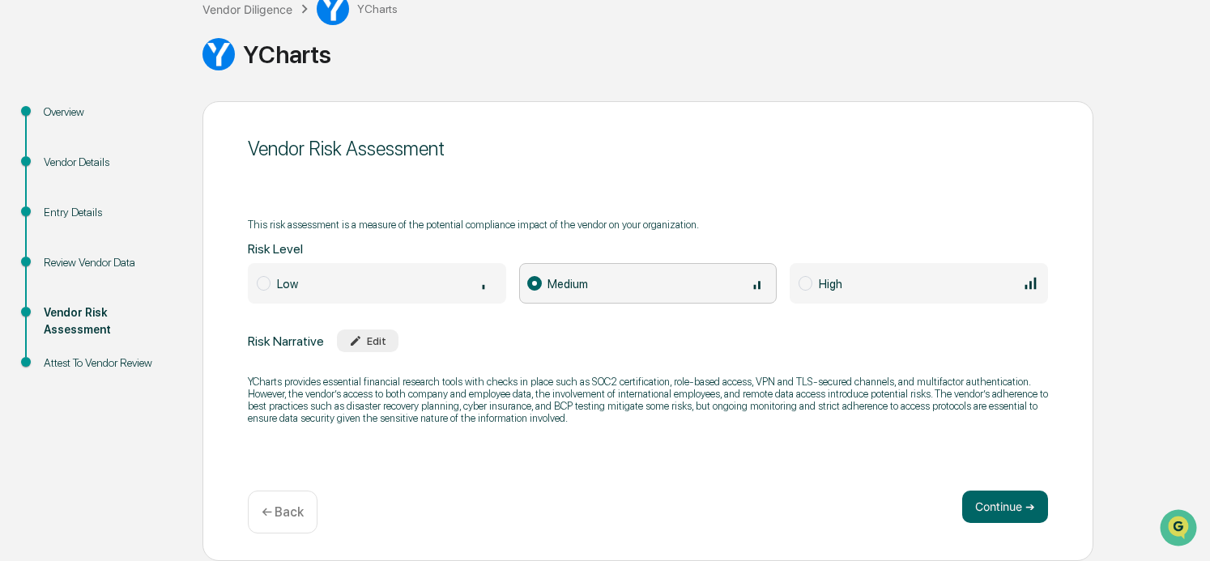
click at [291, 518] on p "← Back" at bounding box center [283, 512] width 42 height 15
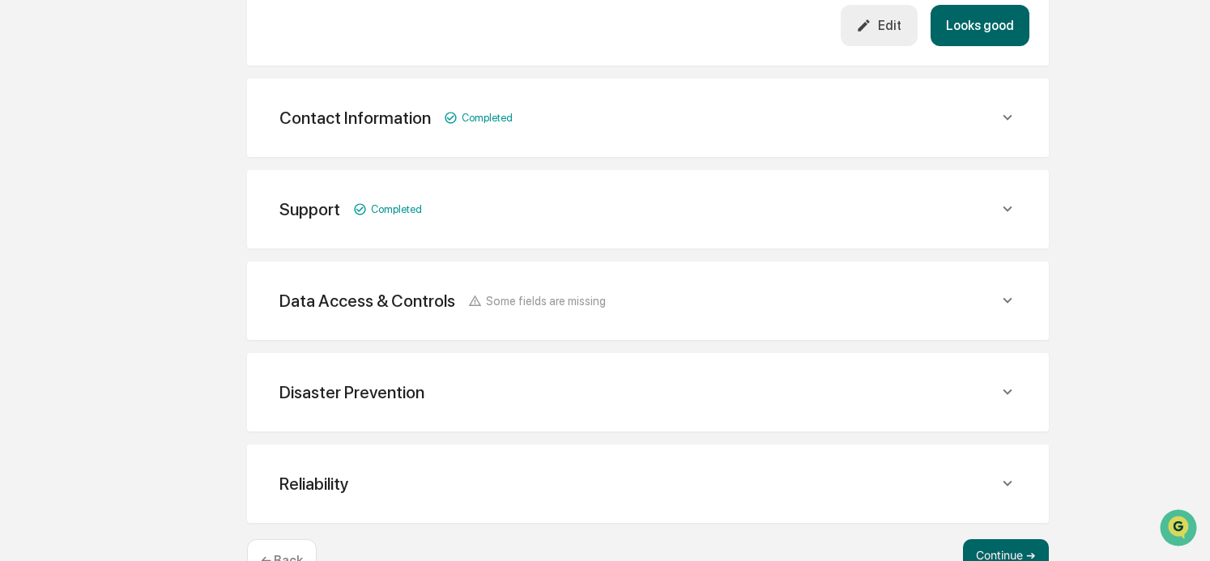
scroll to position [736, 0]
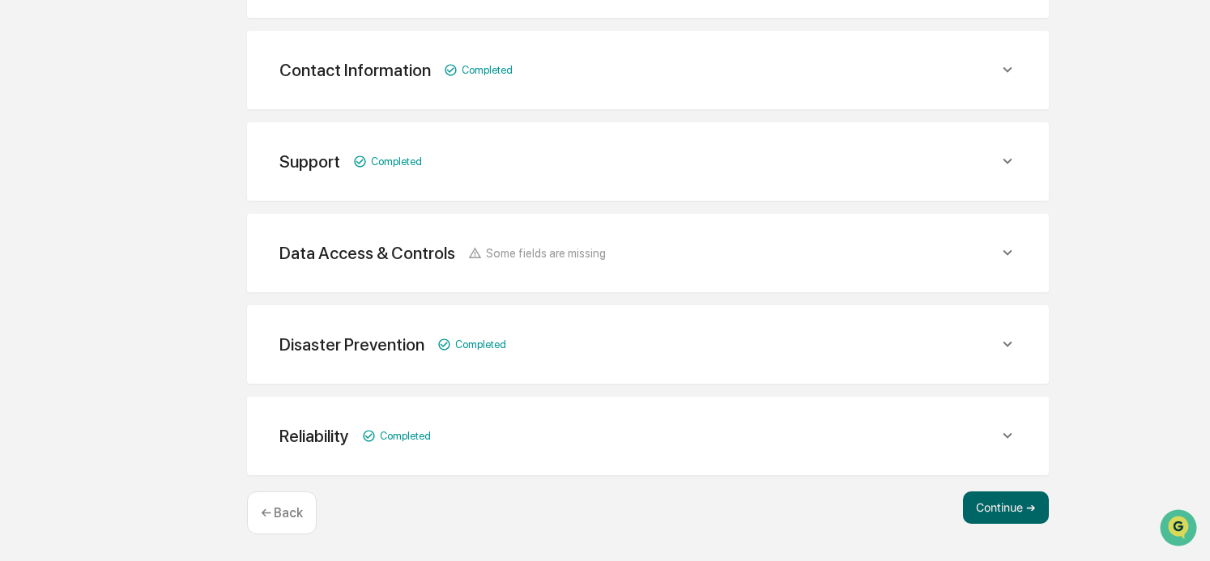
click at [632, 250] on div "Data Access & Controls Some fields are missing" at bounding box center [639, 253] width 719 height 20
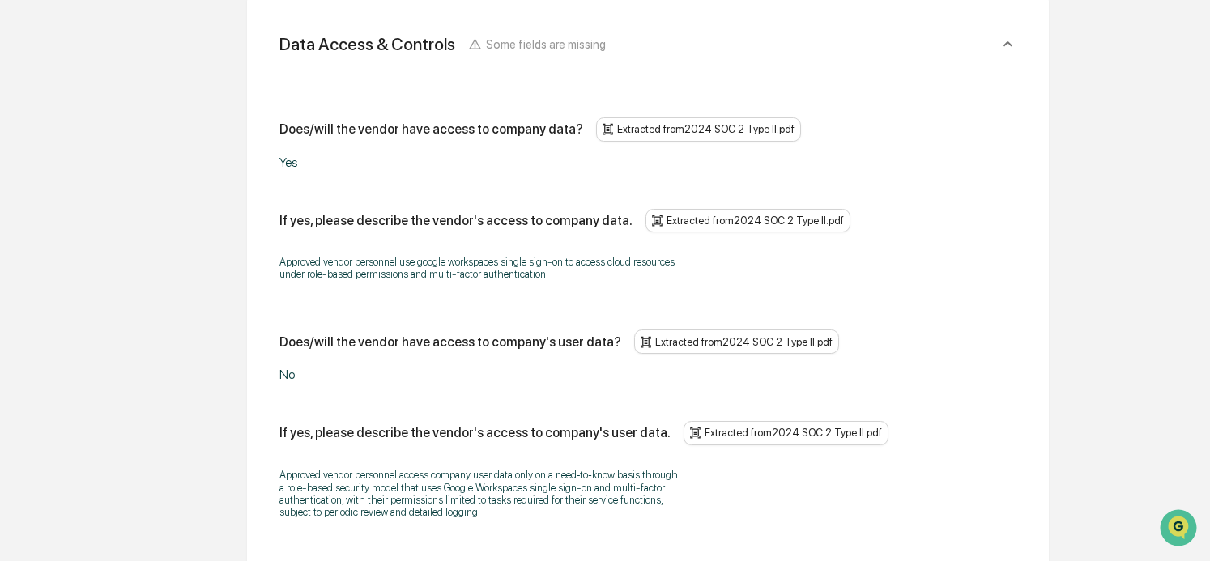
scroll to position [979, 0]
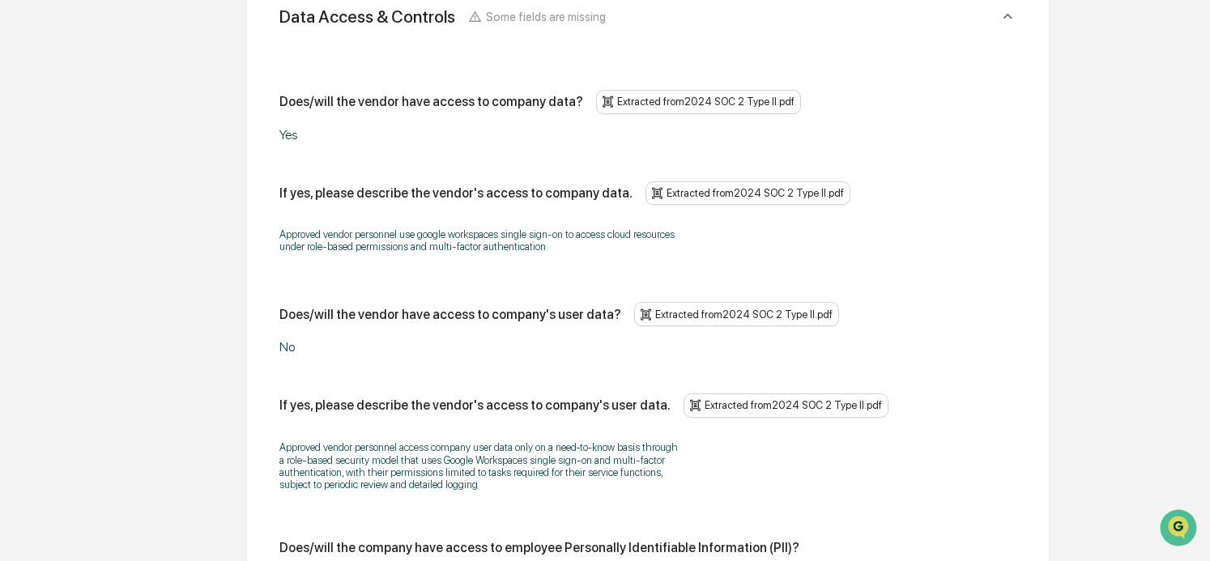
click at [570, 235] on p "Approved vendor personnel use google workspaces single sign-on to access cloud …" at bounding box center [482, 240] width 405 height 24
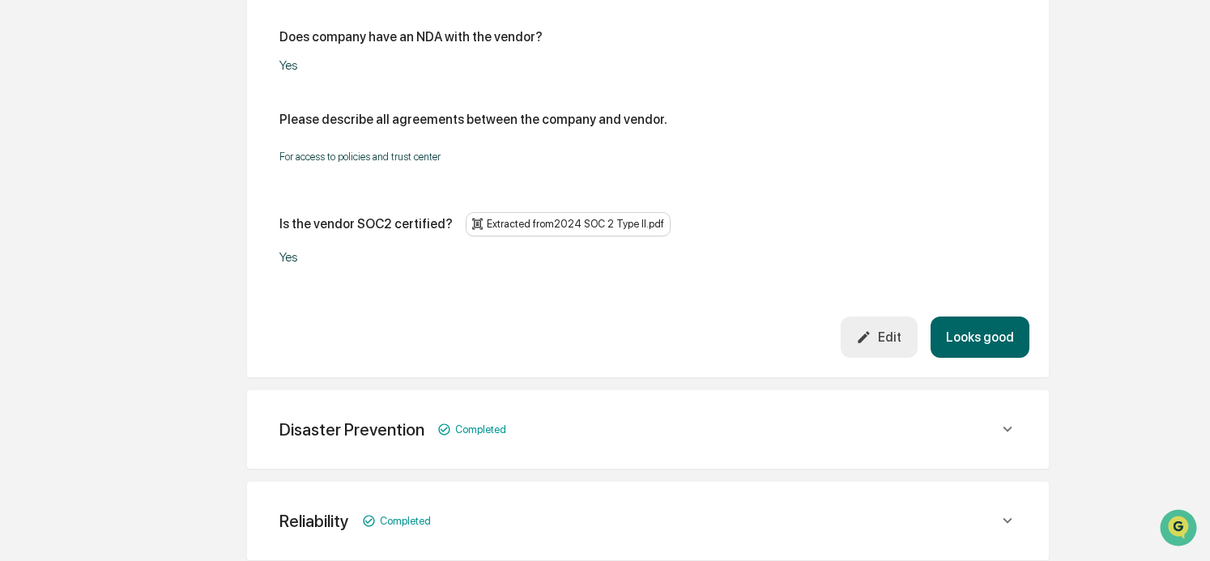
scroll to position [2275, 0]
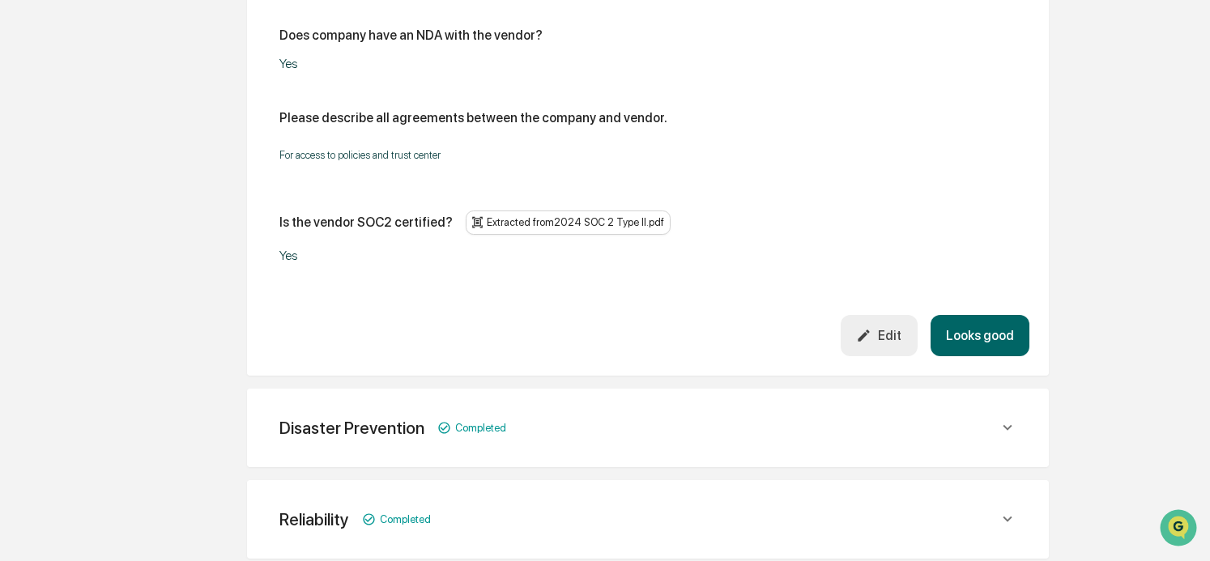
click at [874, 315] on button "Edit" at bounding box center [879, 335] width 77 height 41
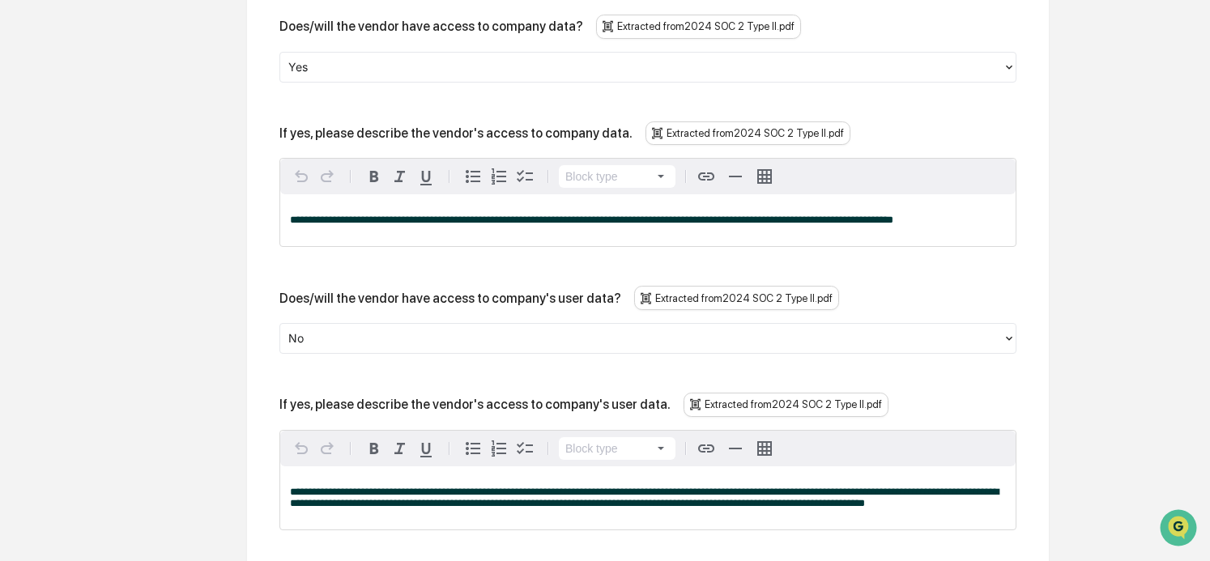
scroll to position [1060, 0]
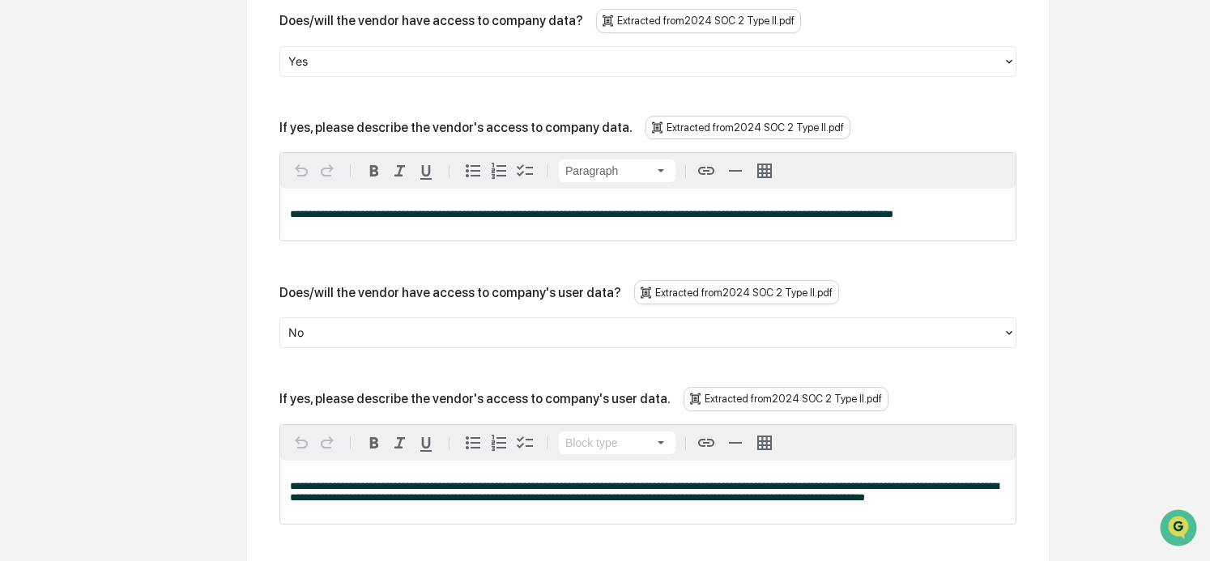
click at [961, 215] on p "**********" at bounding box center [648, 214] width 716 height 11
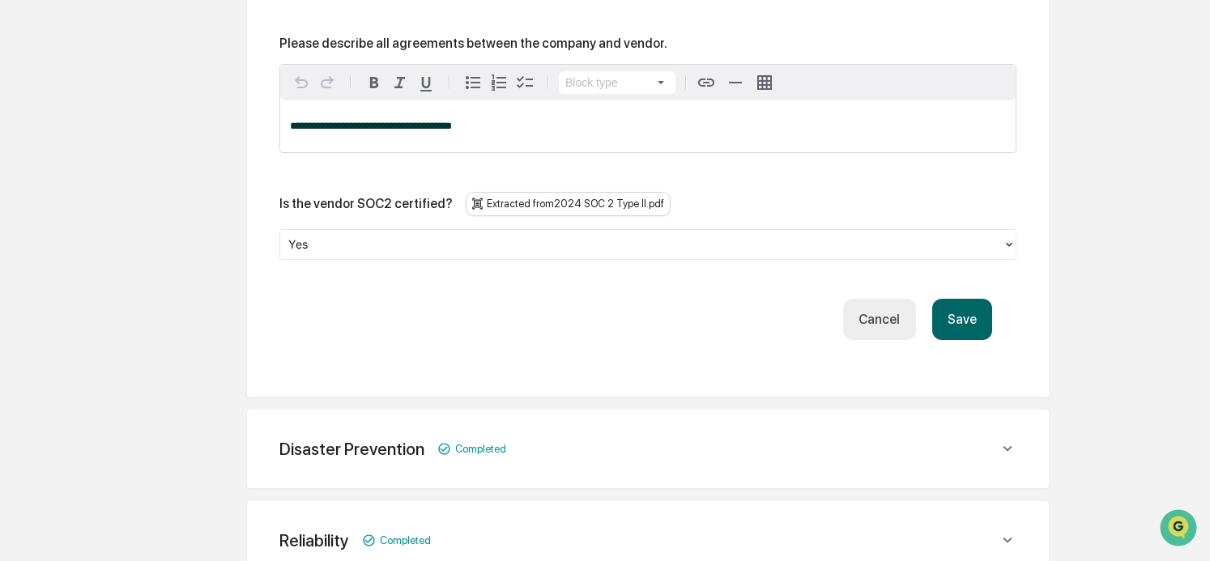
scroll to position [2842, 0]
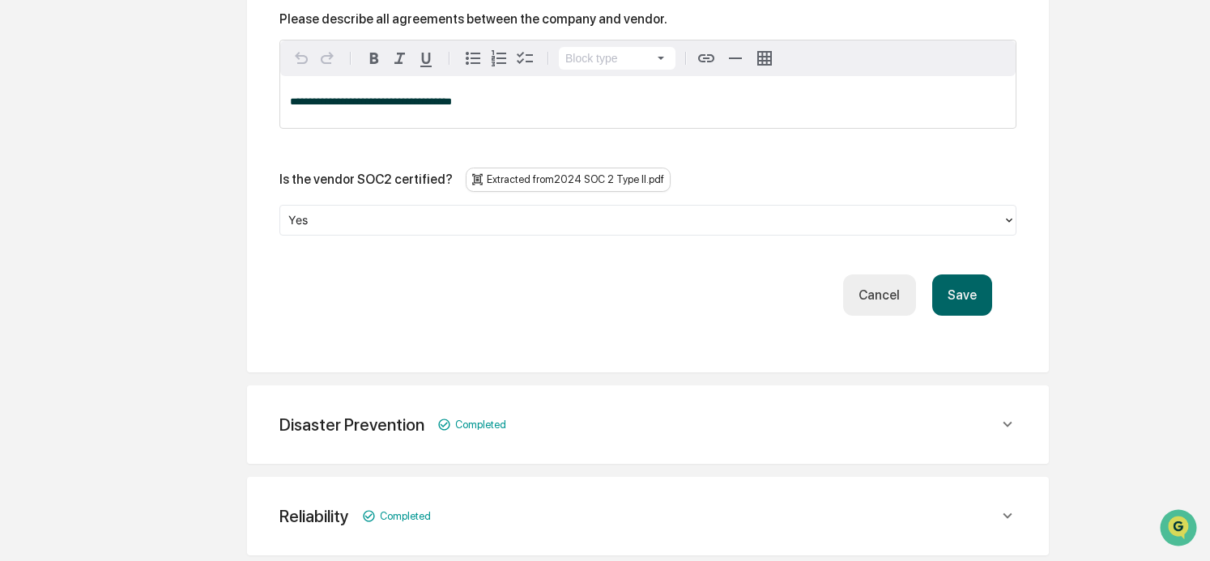
click at [956, 275] on button "Save" at bounding box center [963, 295] width 60 height 41
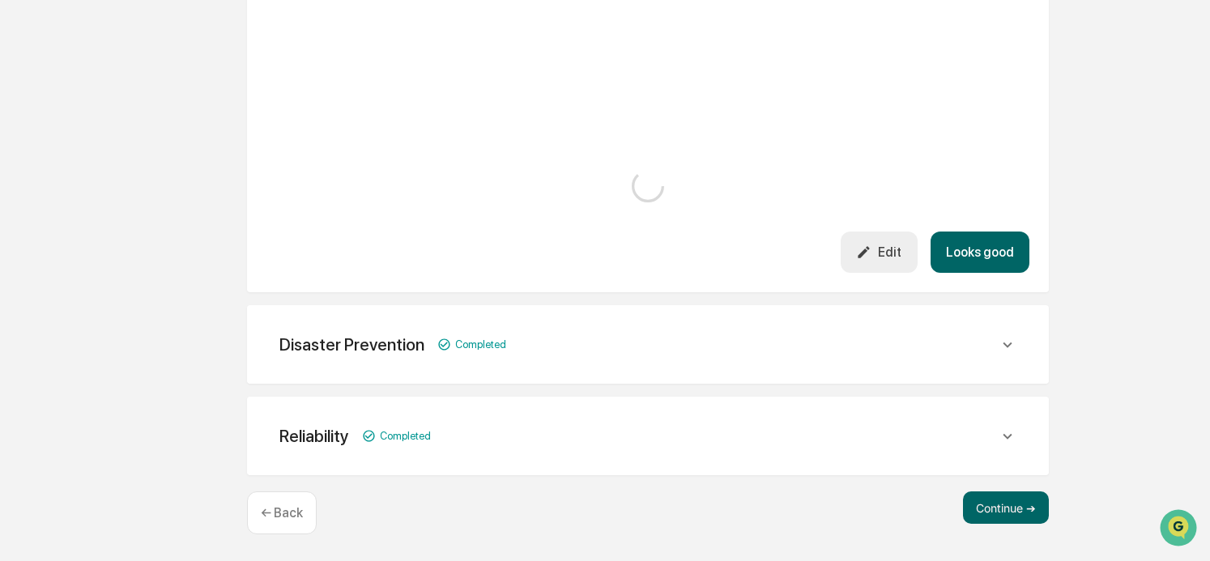
scroll to position [2305, 0]
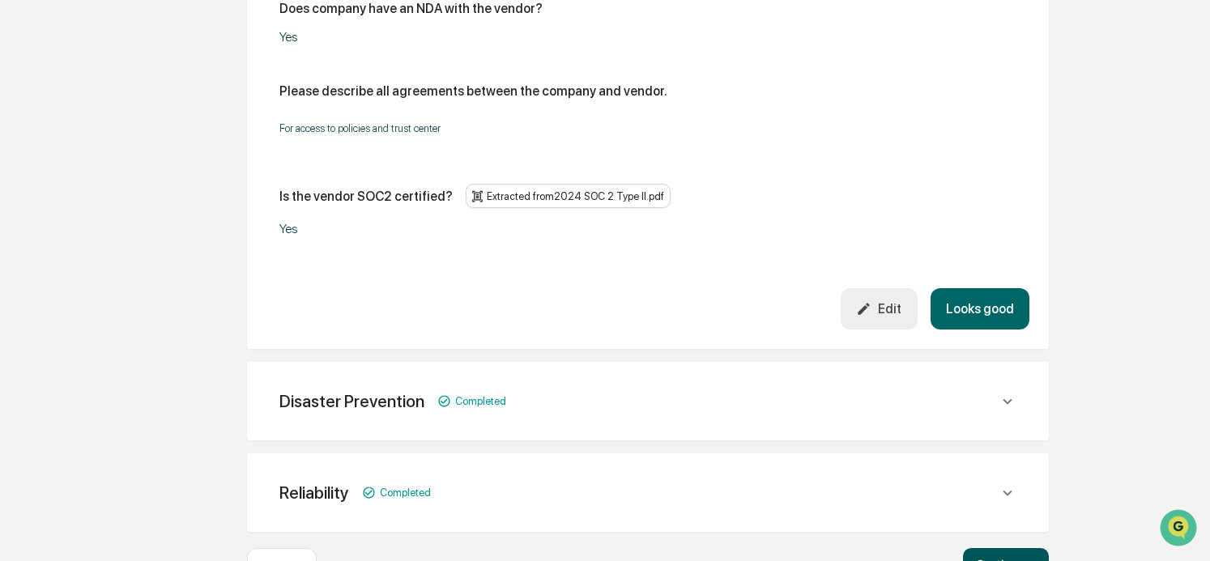
click at [1012, 549] on button "Continue ➔" at bounding box center [1006, 565] width 86 height 32
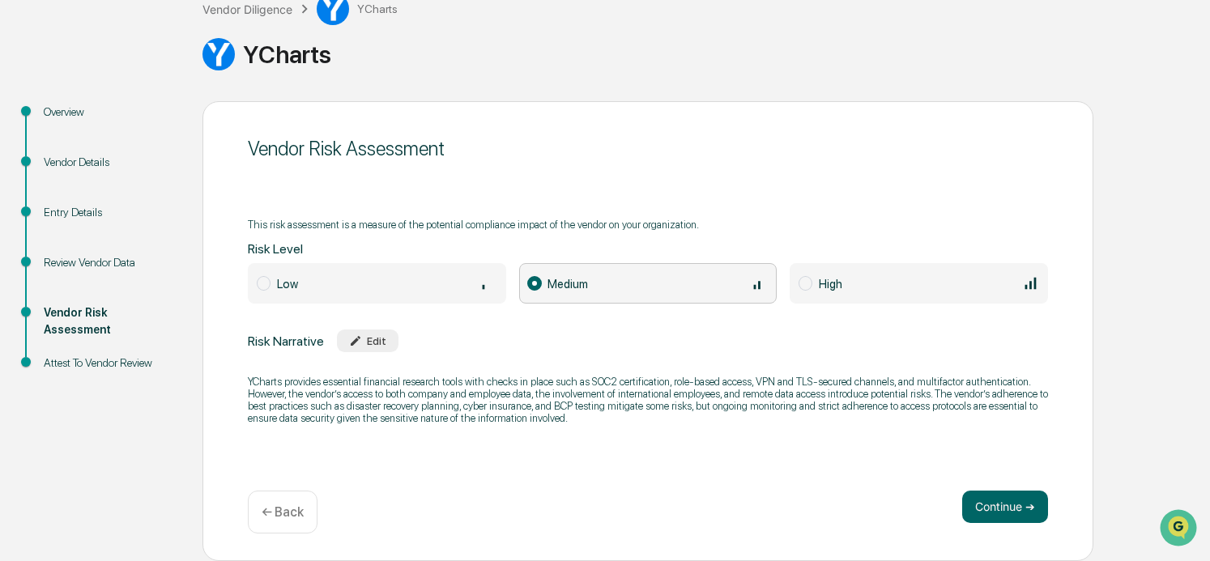
click at [300, 522] on div "← Back" at bounding box center [283, 512] width 70 height 43
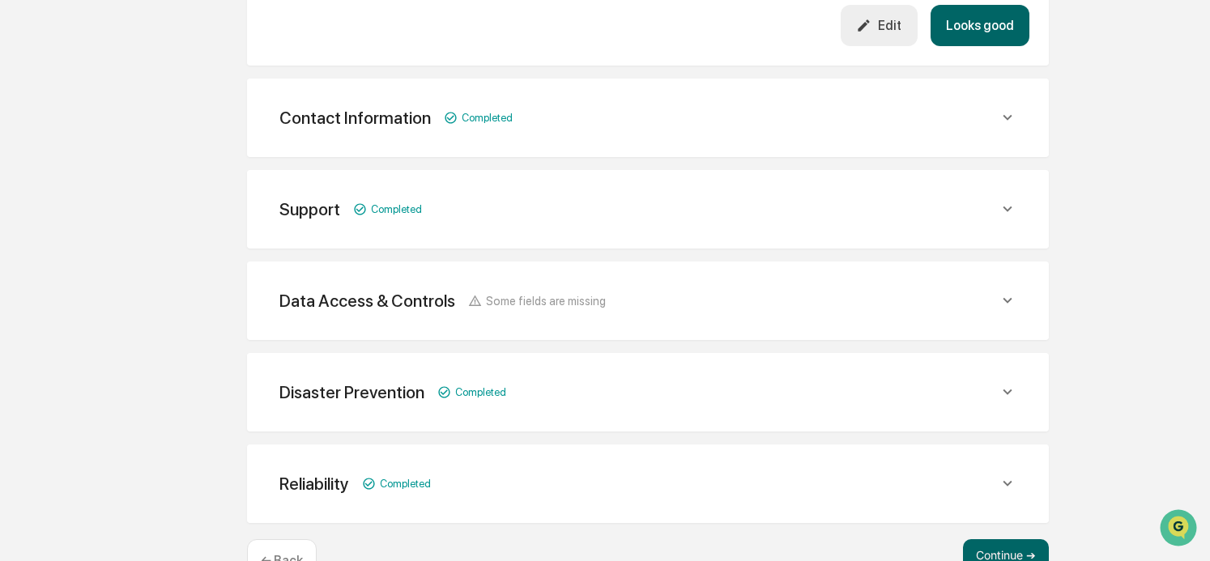
scroll to position [736, 0]
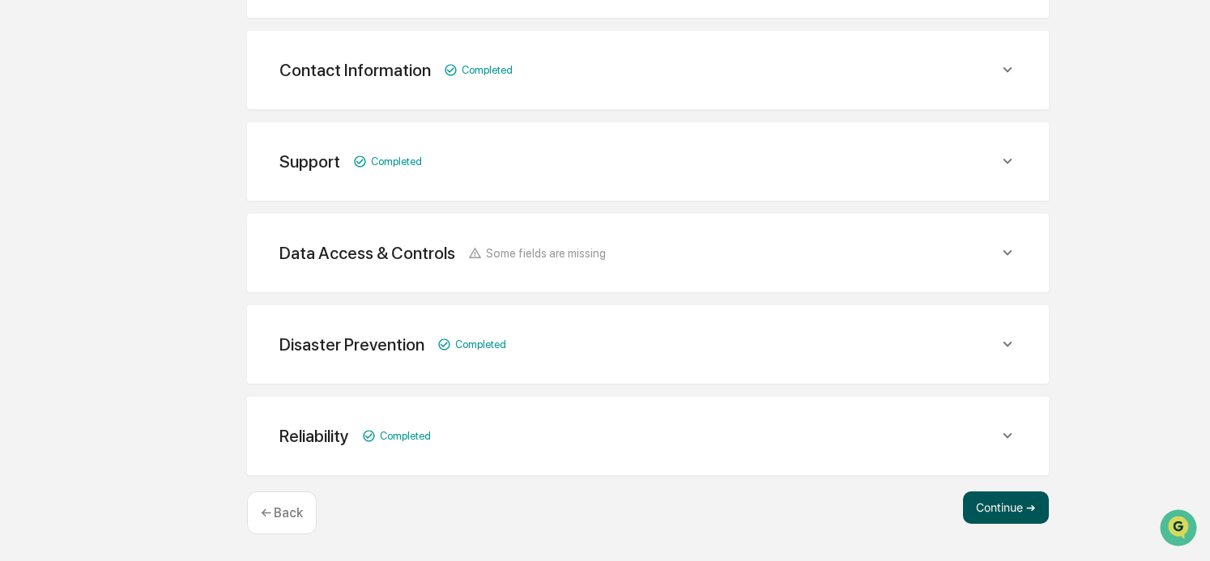
click at [981, 506] on button "Continue ➔" at bounding box center [1006, 508] width 86 height 32
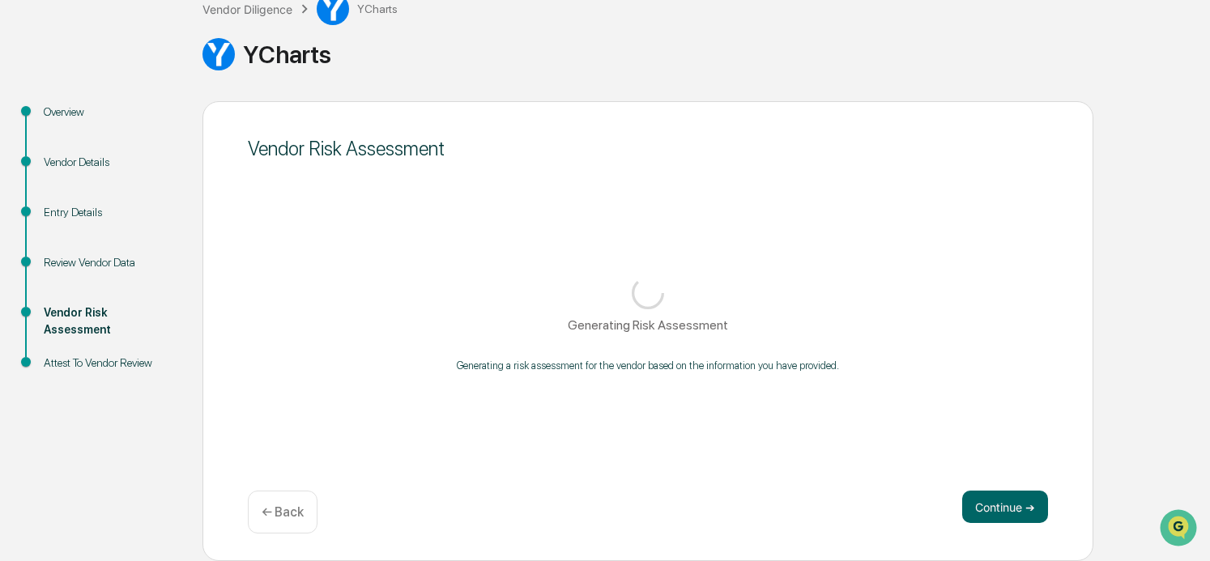
scroll to position [109, 0]
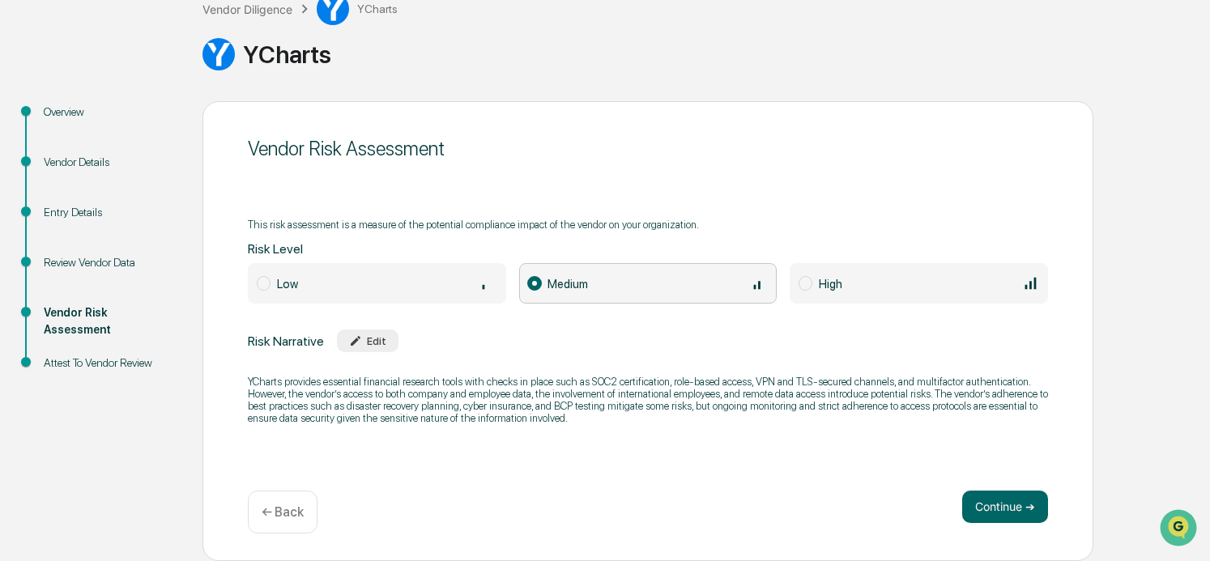
click at [383, 288] on div "Low" at bounding box center [387, 284] width 220 height 18
click at [381, 343] on div "Edit" at bounding box center [367, 341] width 37 height 12
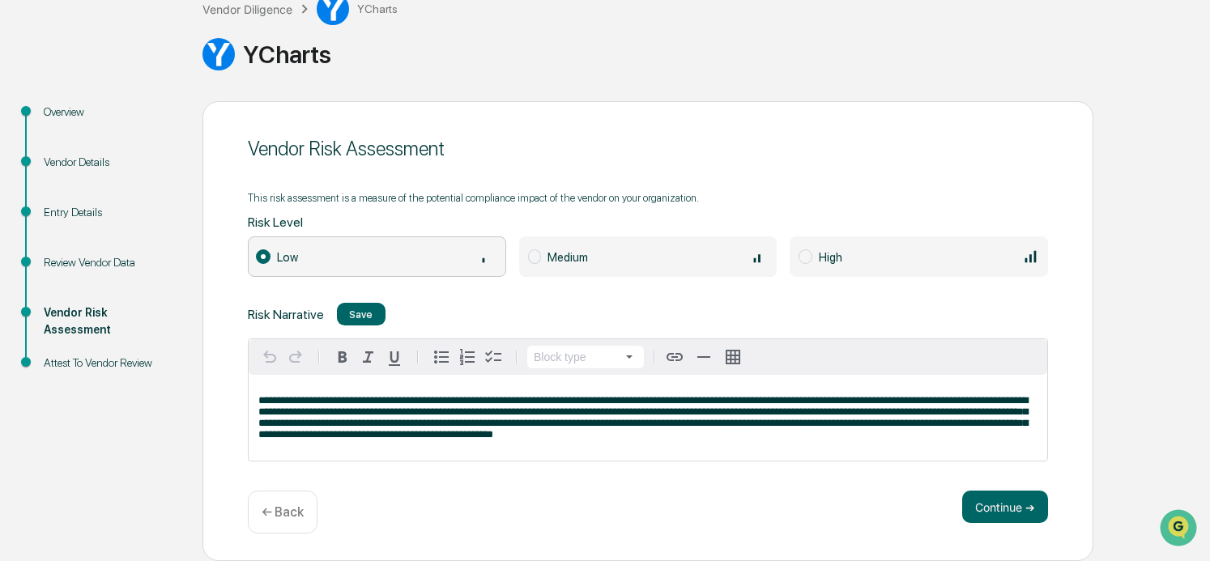
click at [940, 412] on span "**********" at bounding box center [643, 417] width 770 height 45
click at [973, 414] on span "**********" at bounding box center [643, 417] width 770 height 45
click at [0, 0] on span "*******" at bounding box center [0, 0] width 0 height 0
click at [0, 0] on span "*********" at bounding box center [0, 0] width 0 height 0
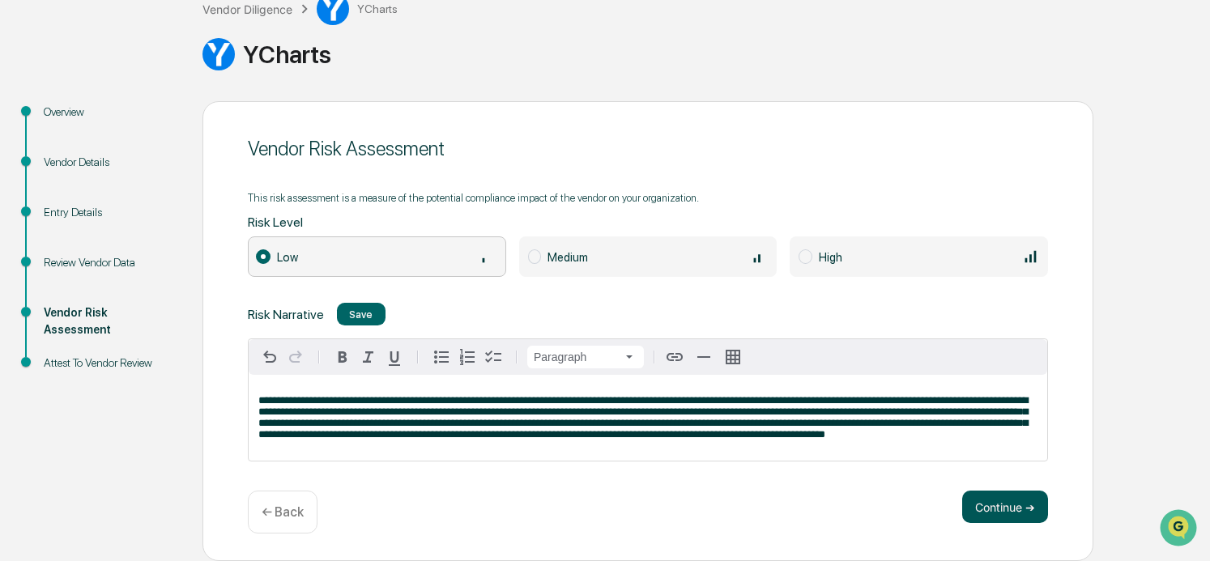
click at [997, 506] on button "Continue ➔" at bounding box center [1006, 507] width 86 height 32
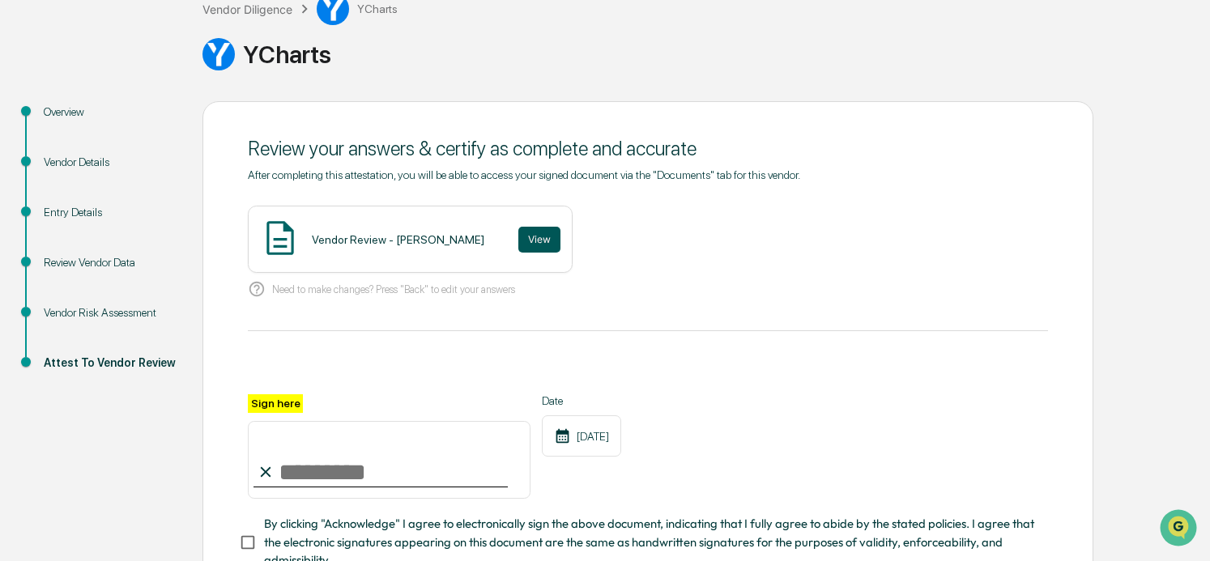
click at [519, 241] on button "View" at bounding box center [540, 240] width 42 height 26
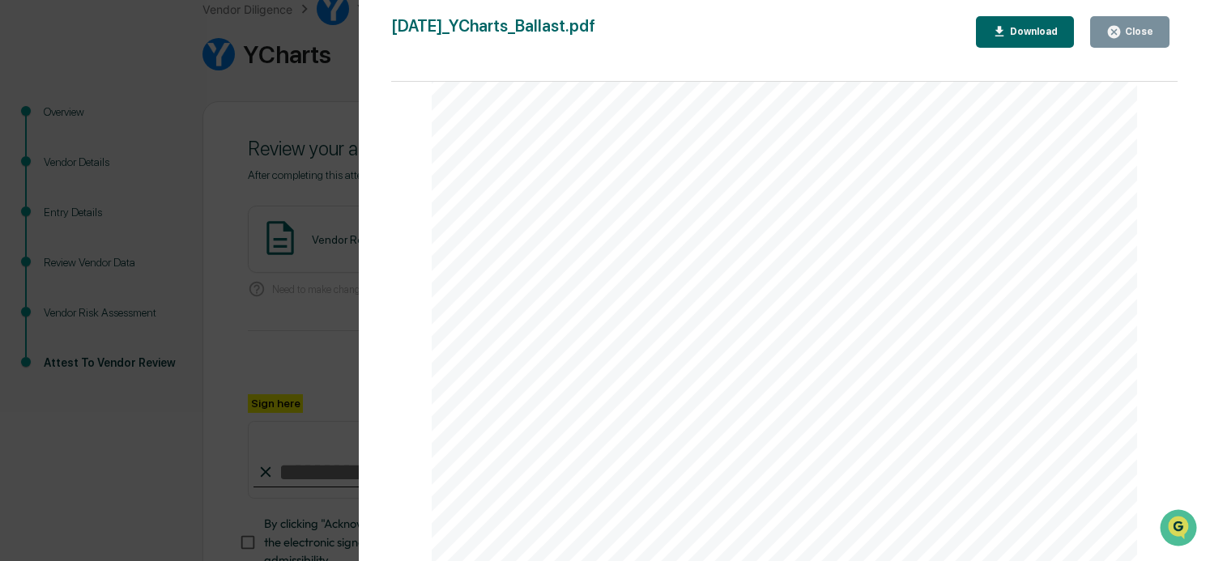
scroll to position [243, 0]
click at [1030, 34] on div "Download" at bounding box center [1032, 31] width 51 height 11
click at [1158, 34] on button "Close" at bounding box center [1130, 32] width 79 height 32
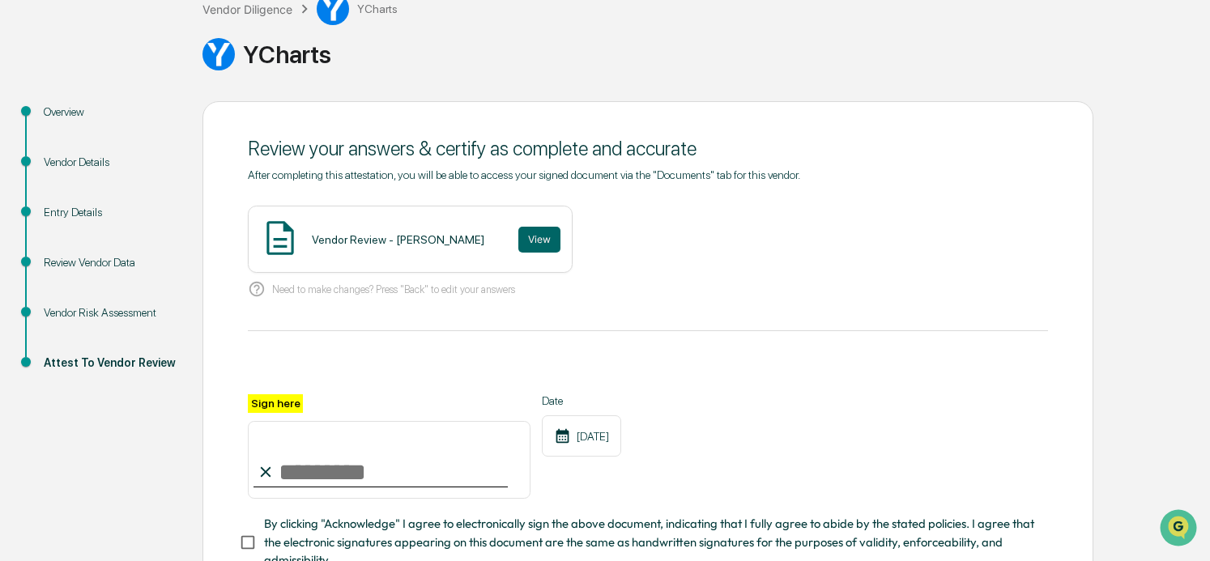
click at [314, 472] on input "Sign here" at bounding box center [389, 460] width 283 height 78
type input "**********"
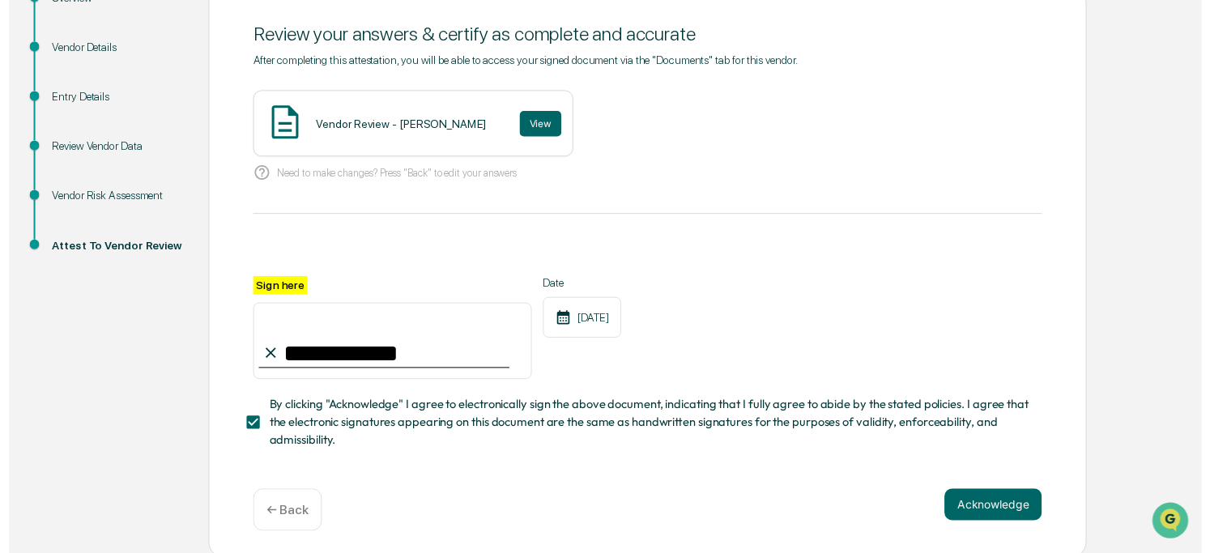
scroll to position [233, 0]
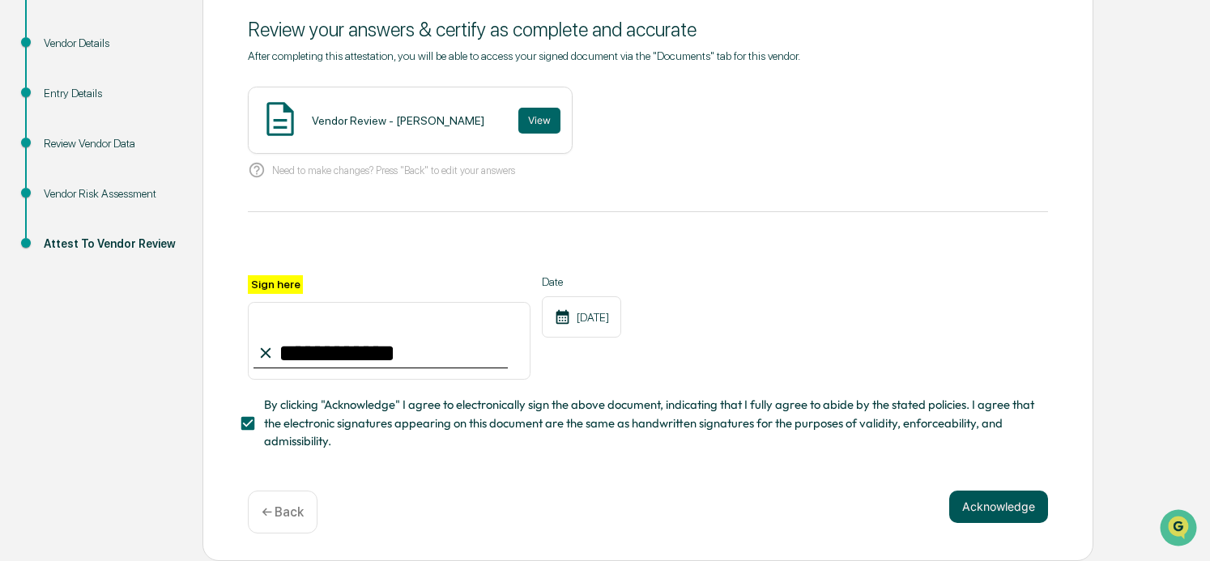
click at [996, 509] on button "Acknowledge" at bounding box center [999, 507] width 99 height 32
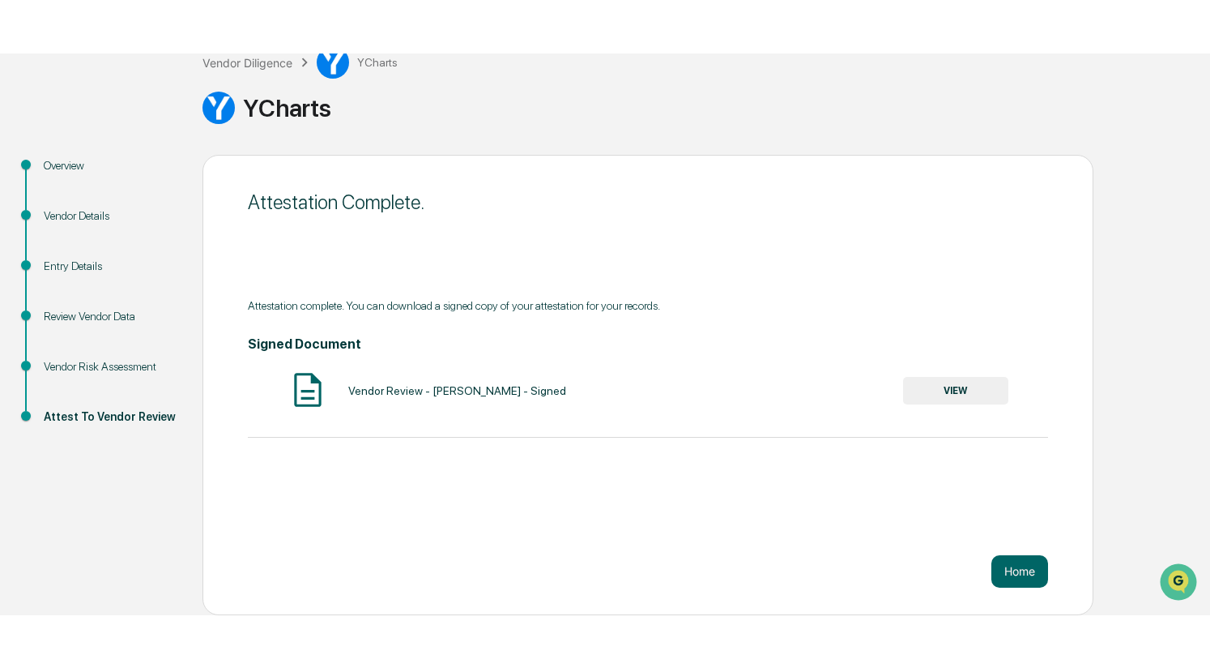
scroll to position [2, 0]
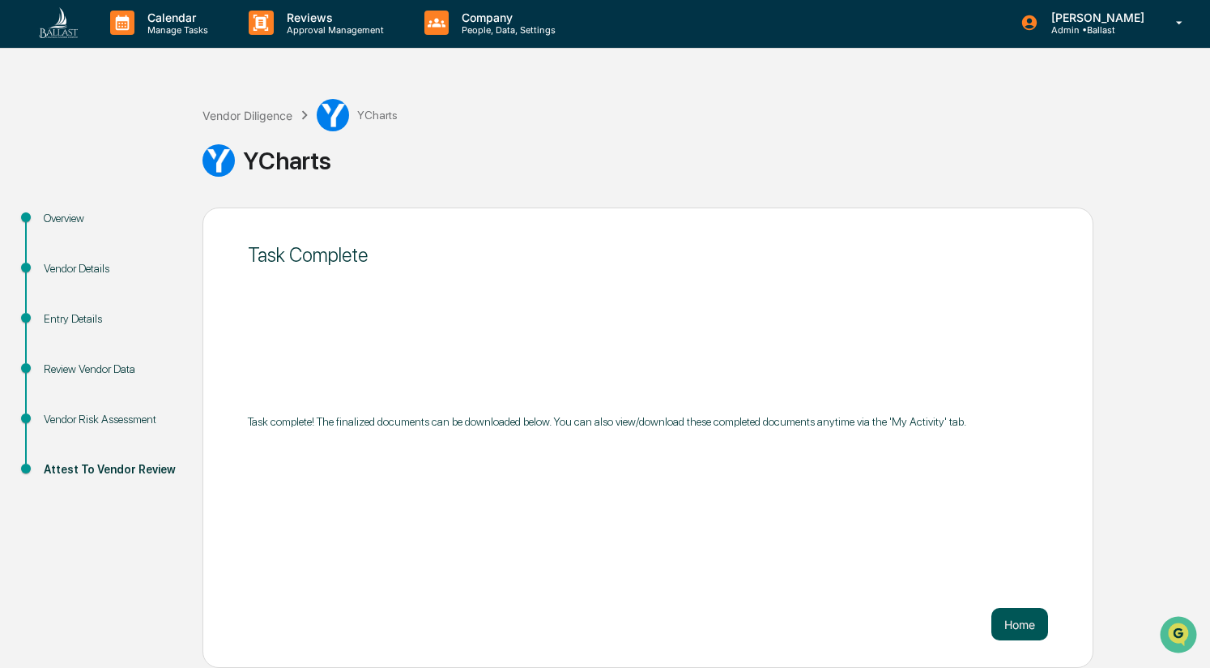
click at [1028, 561] on button "Home" at bounding box center [1020, 624] width 57 height 32
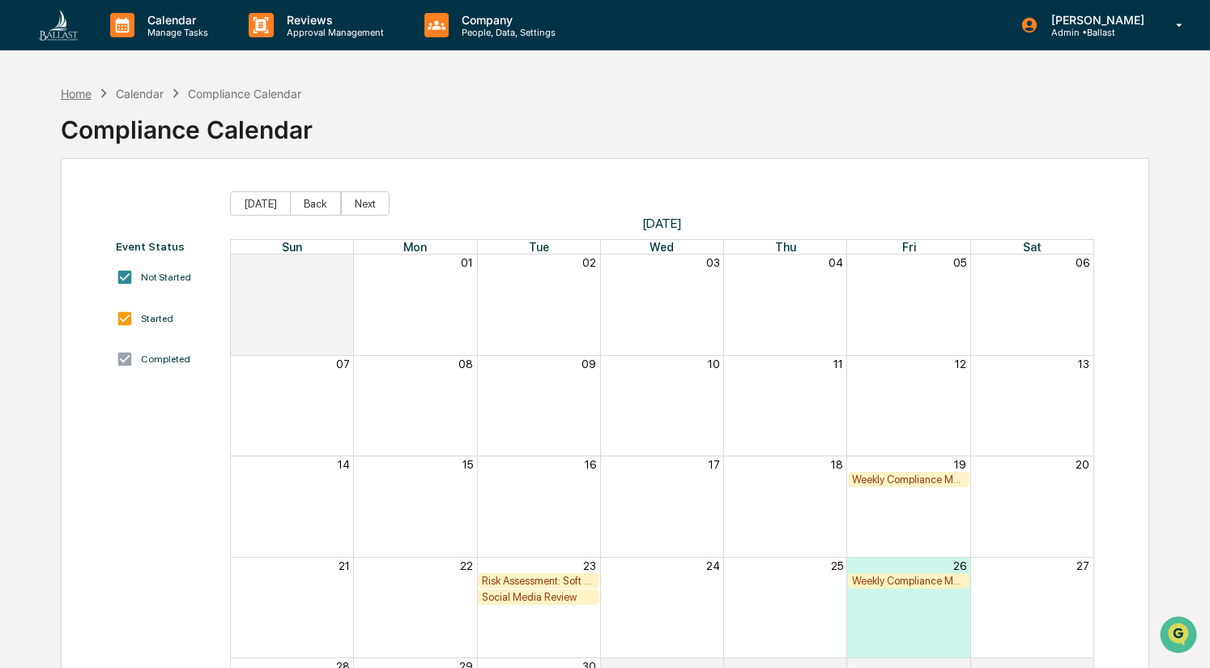
click at [73, 96] on div "Home" at bounding box center [76, 94] width 31 height 14
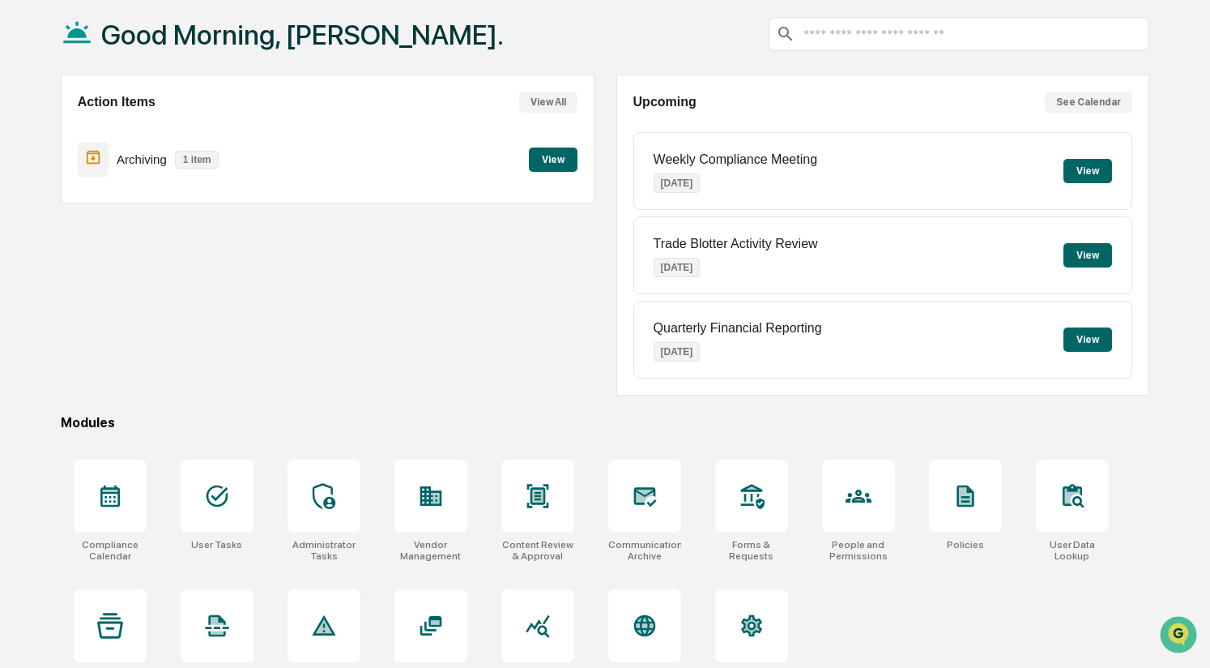
scroll to position [117, 0]
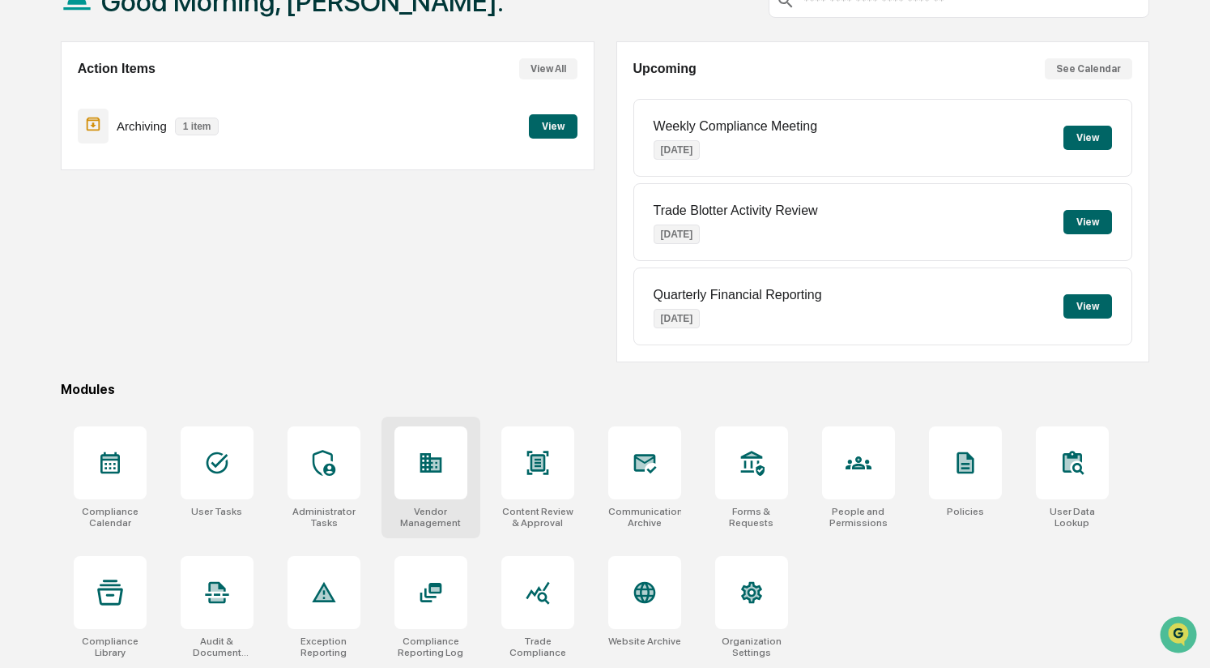
click at [421, 473] on icon at bounding box center [431, 463] width 26 height 26
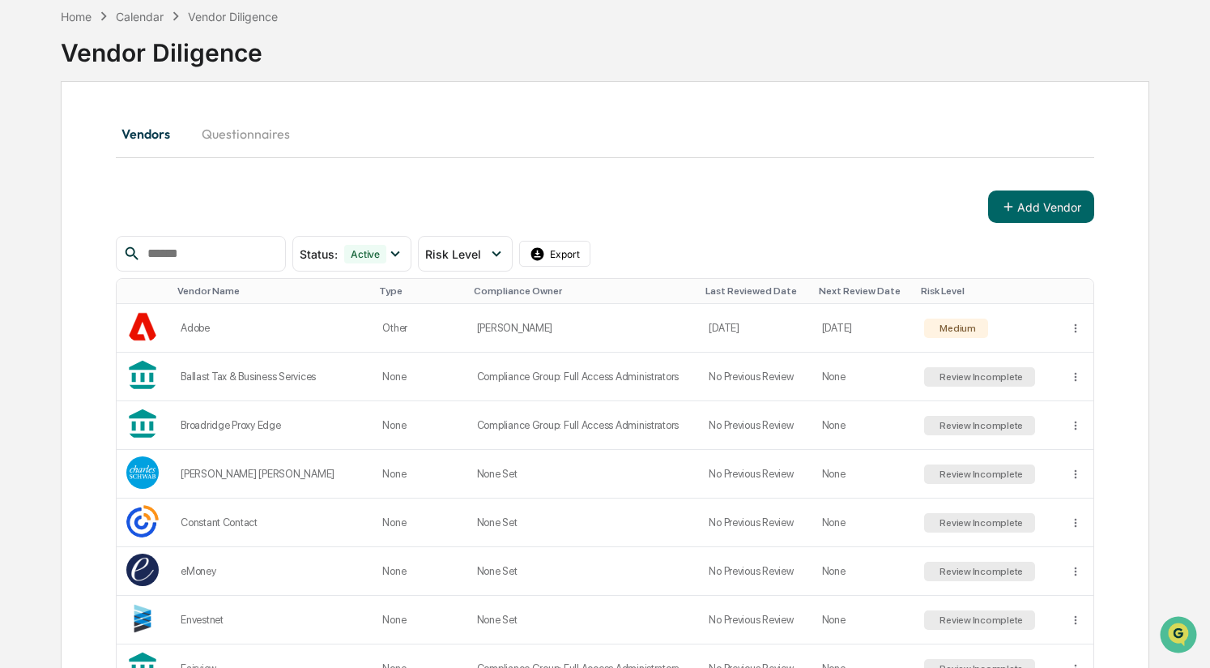
scroll to position [1115, 0]
